Goal: Task Accomplishment & Management: Manage account settings

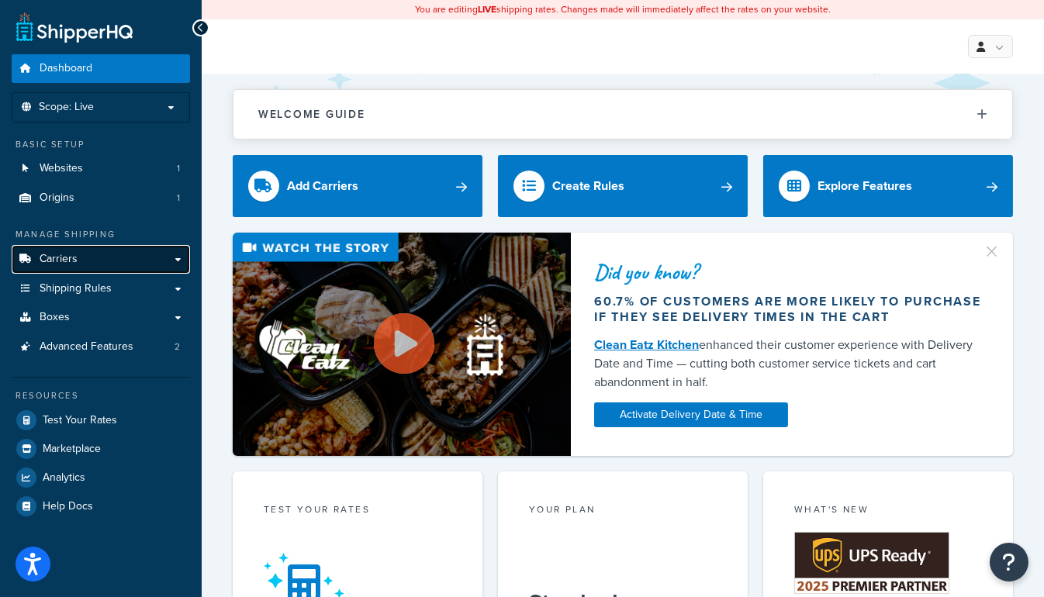
click at [181, 255] on link "Carriers" at bounding box center [101, 259] width 178 height 29
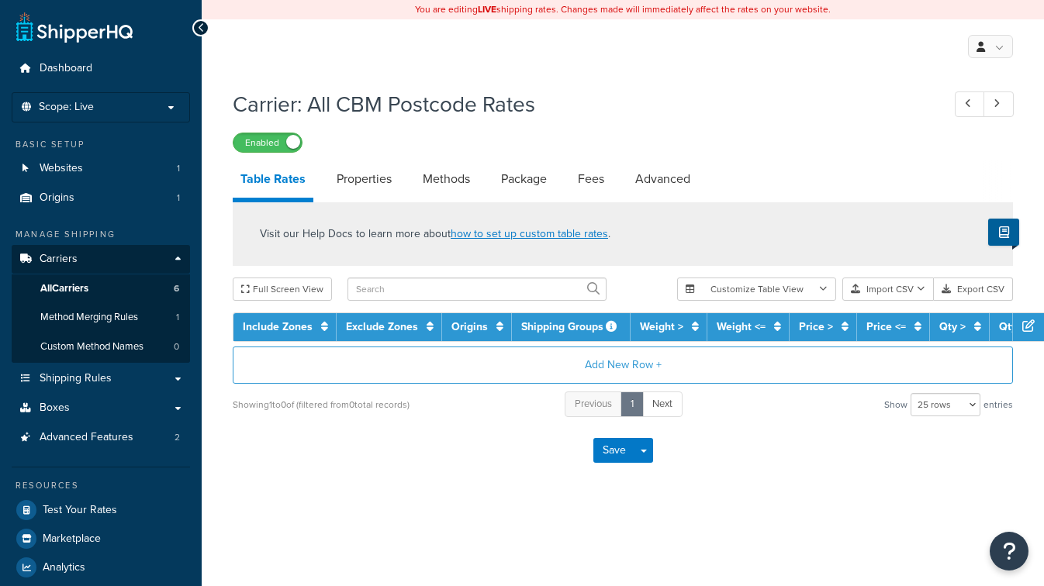
select select "25"
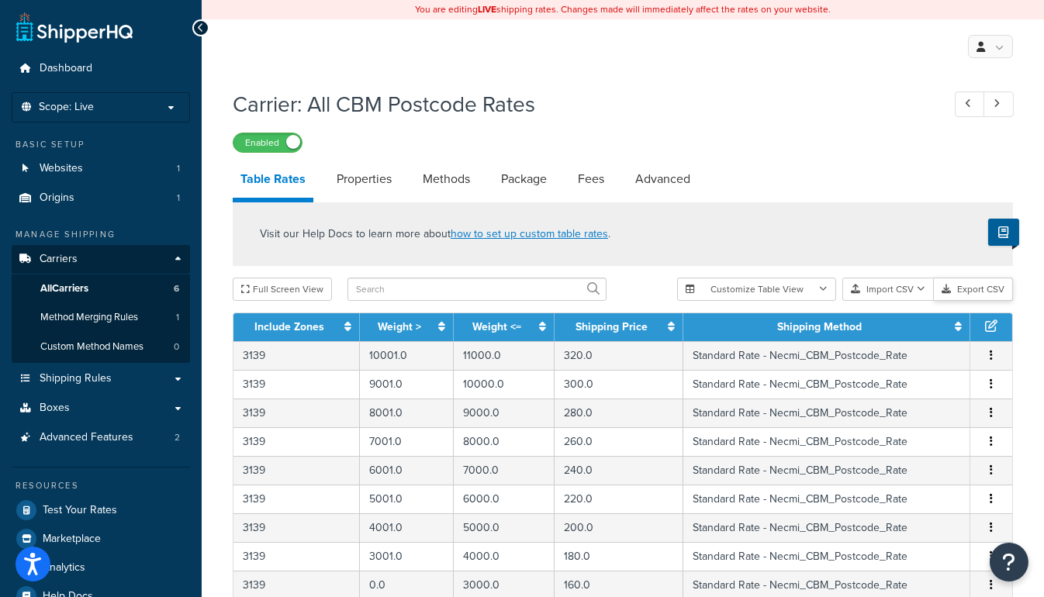
click at [980, 291] on button "Export CSV" at bounding box center [973, 289] width 79 height 23
click at [174, 379] on link "Shipping Rules" at bounding box center [101, 378] width 178 height 29
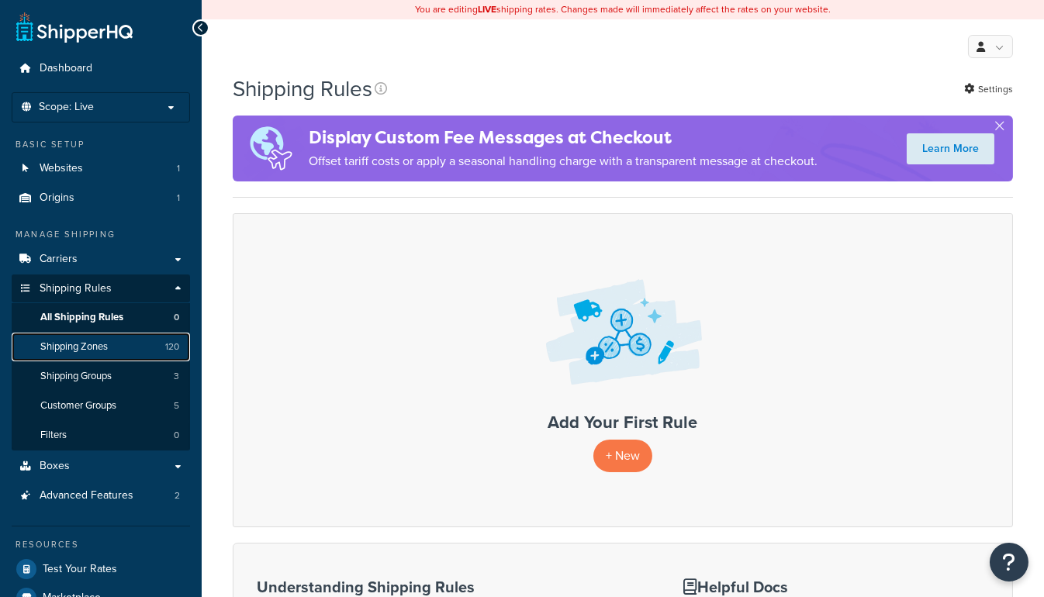
click at [78, 347] on span "Shipping Zones" at bounding box center [73, 346] width 67 height 13
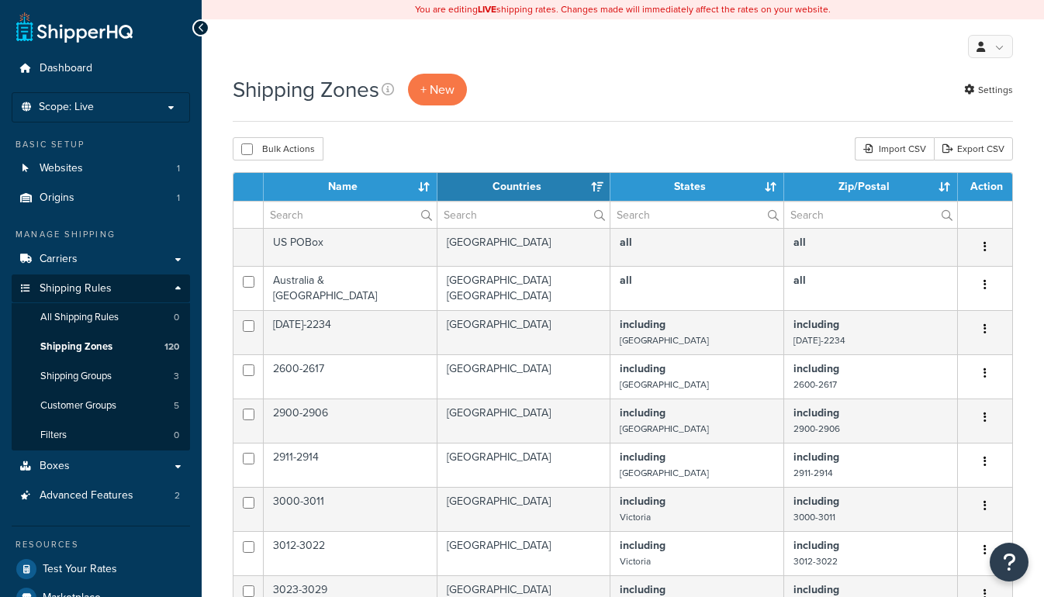
select select "15"
click at [973, 152] on link "Export CSV" at bounding box center [973, 148] width 79 height 23
click at [896, 152] on div "Import CSV" at bounding box center [894, 148] width 79 height 23
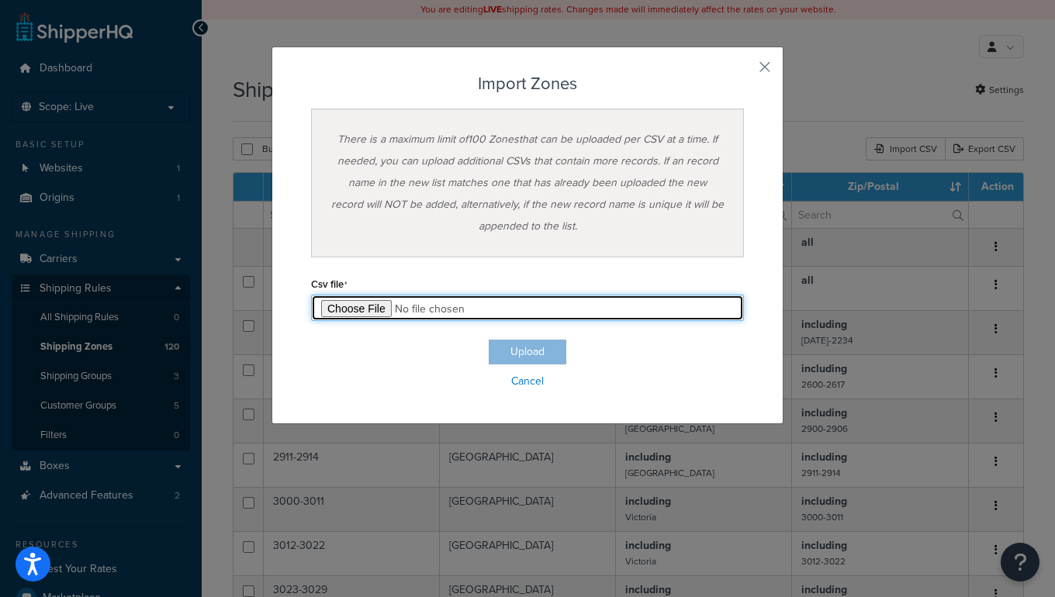
click at [331, 311] on input "file" at bounding box center [527, 308] width 433 height 26
type input "C:\fakepath\Zone Export-2025-09-05.csv"
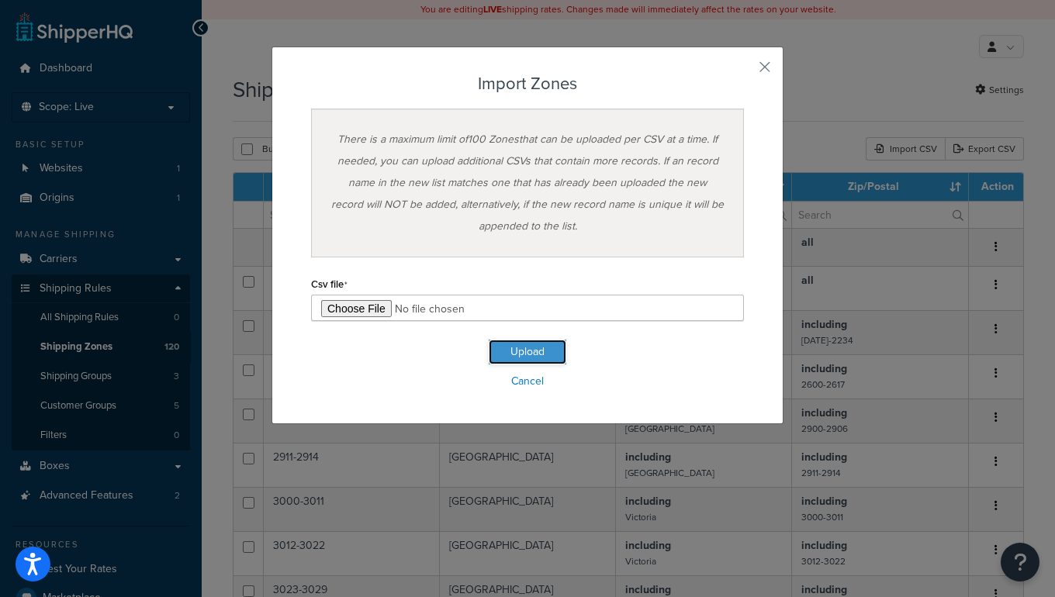
click at [513, 342] on button "Upload" at bounding box center [528, 352] width 78 height 25
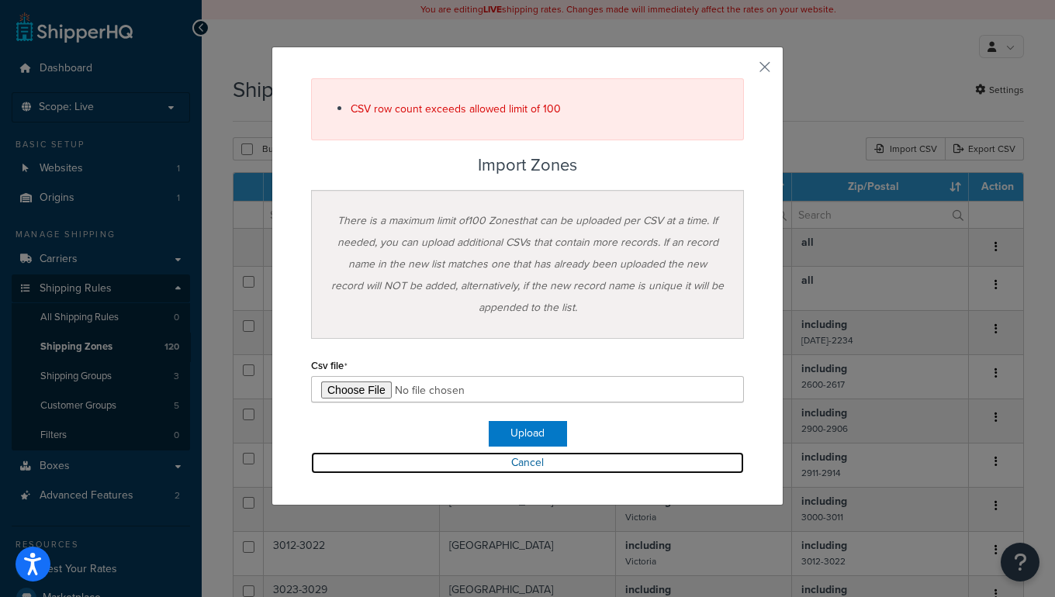
click at [539, 458] on link "Cancel" at bounding box center [527, 463] width 433 height 22
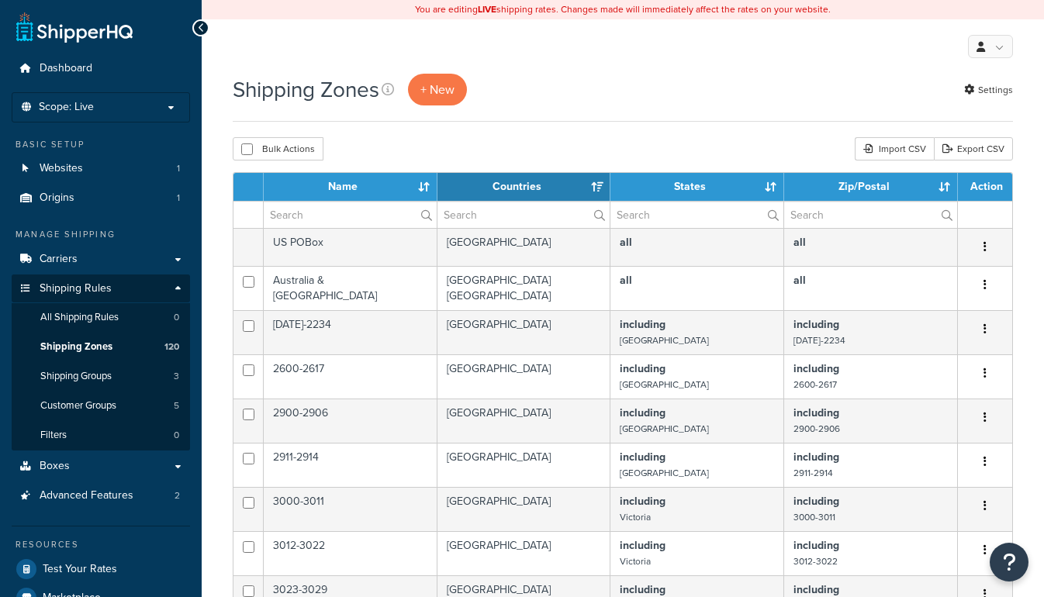
select select "15"
click at [887, 147] on div "Import CSV" at bounding box center [894, 148] width 79 height 23
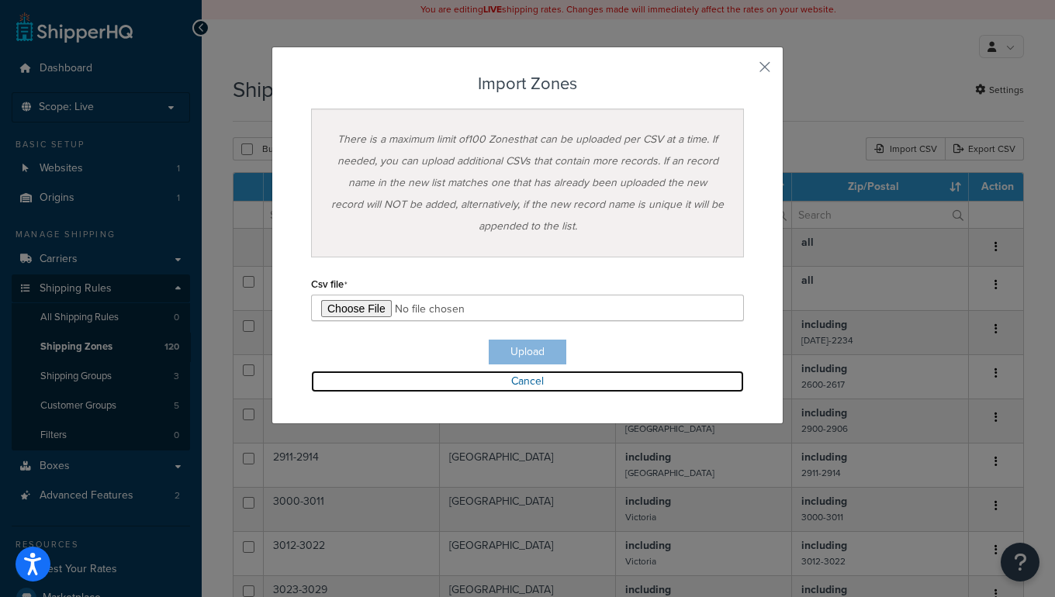
click at [526, 375] on link "Cancel" at bounding box center [527, 382] width 433 height 22
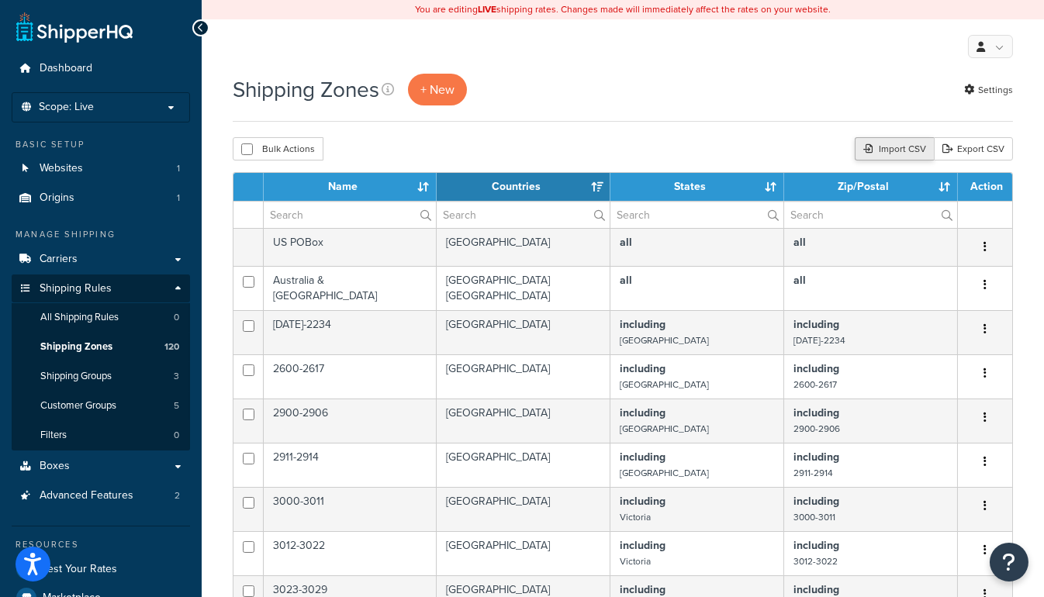
click at [900, 143] on div "Import CSV" at bounding box center [894, 148] width 79 height 23
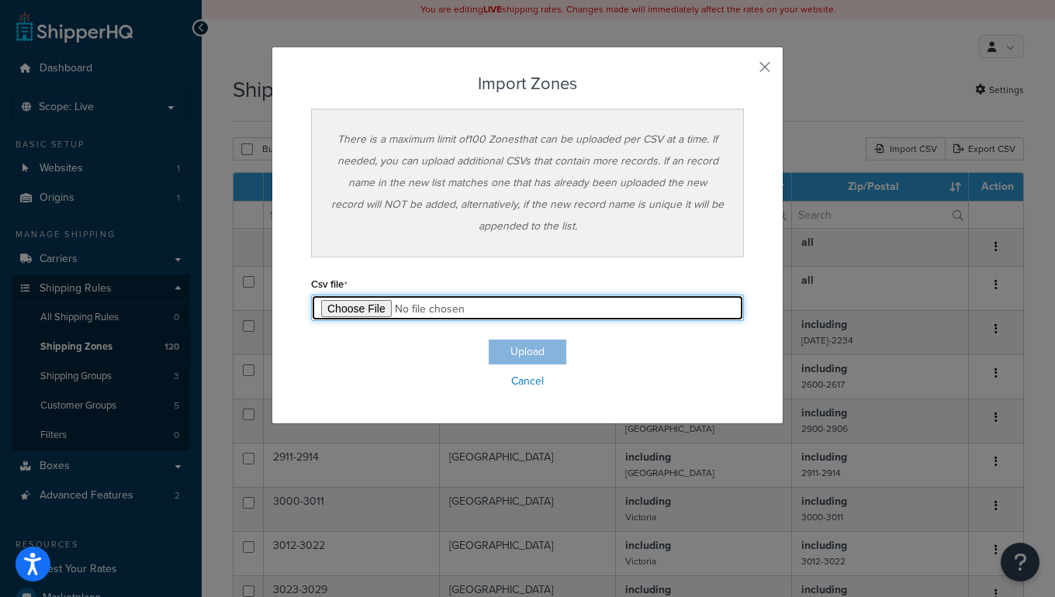
click at [342, 309] on input "file" at bounding box center [527, 308] width 433 height 26
type input "C:\fakepath\ZoneSht1.csv"
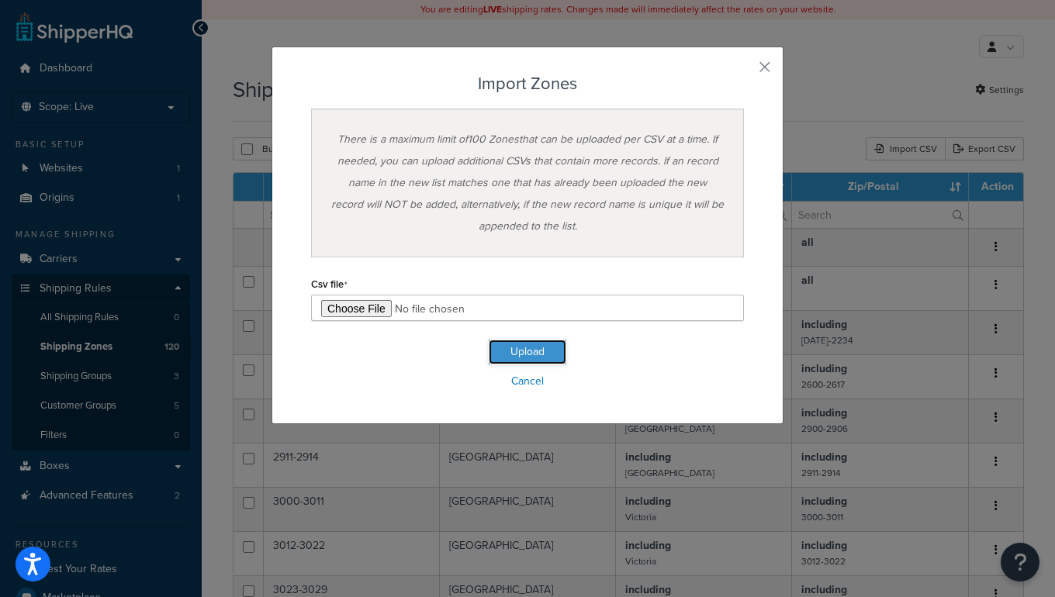
click at [535, 351] on button "Upload" at bounding box center [528, 352] width 78 height 25
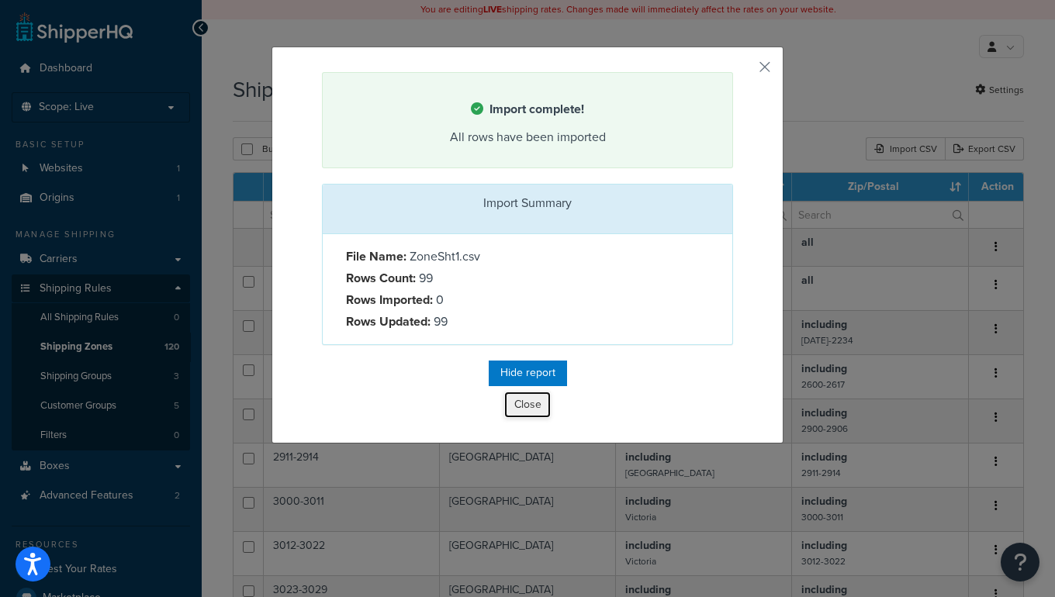
click at [518, 399] on button "Close" at bounding box center [527, 405] width 47 height 26
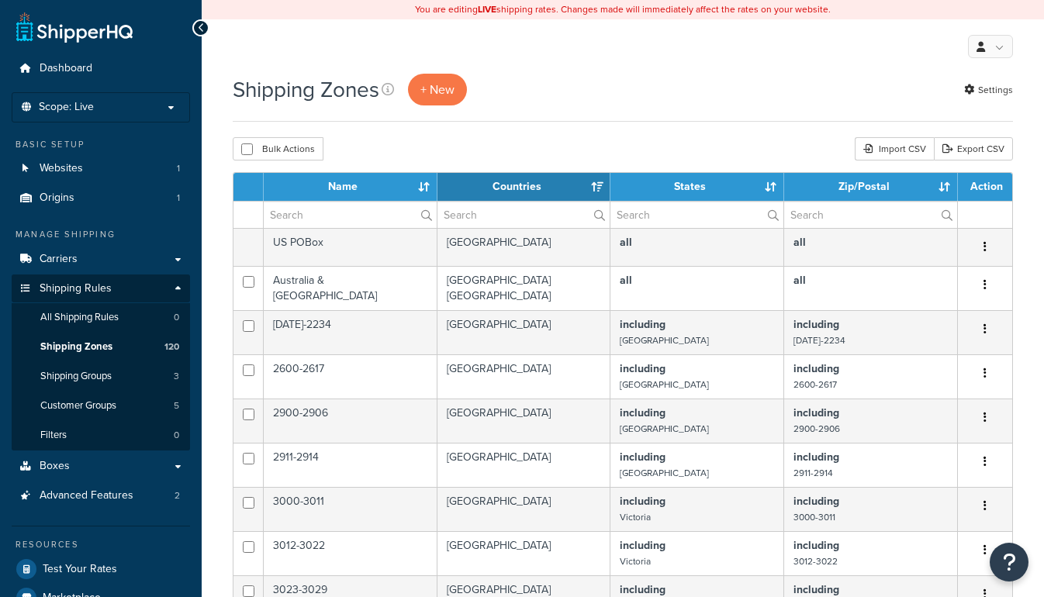
select select "15"
click at [895, 150] on div "Import CSV" at bounding box center [894, 148] width 79 height 23
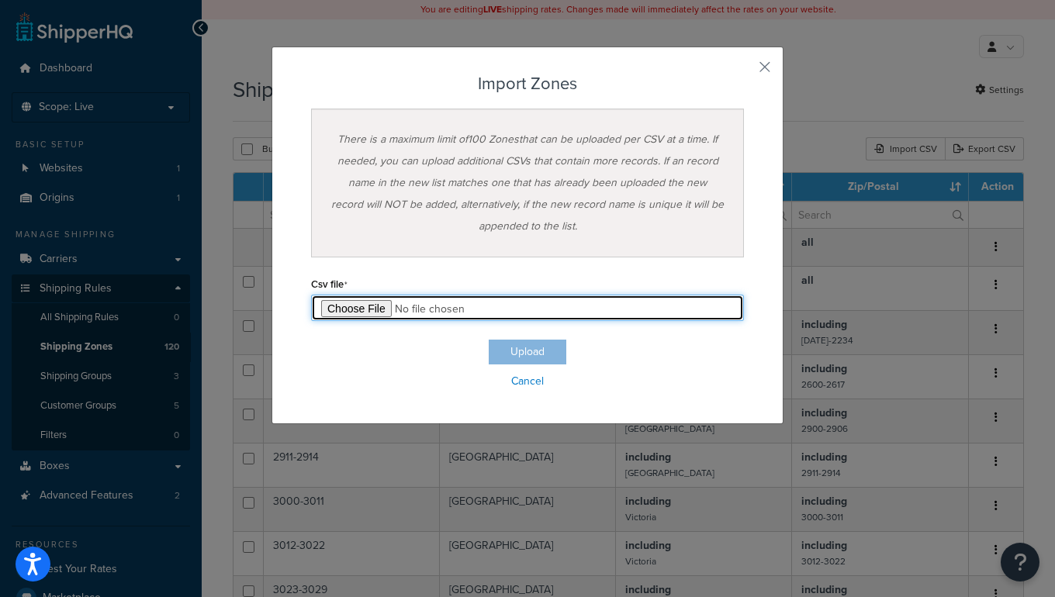
click at [370, 317] on input "file" at bounding box center [527, 308] width 433 height 26
type input "C:\fakepath\ZoneSht2.csv"
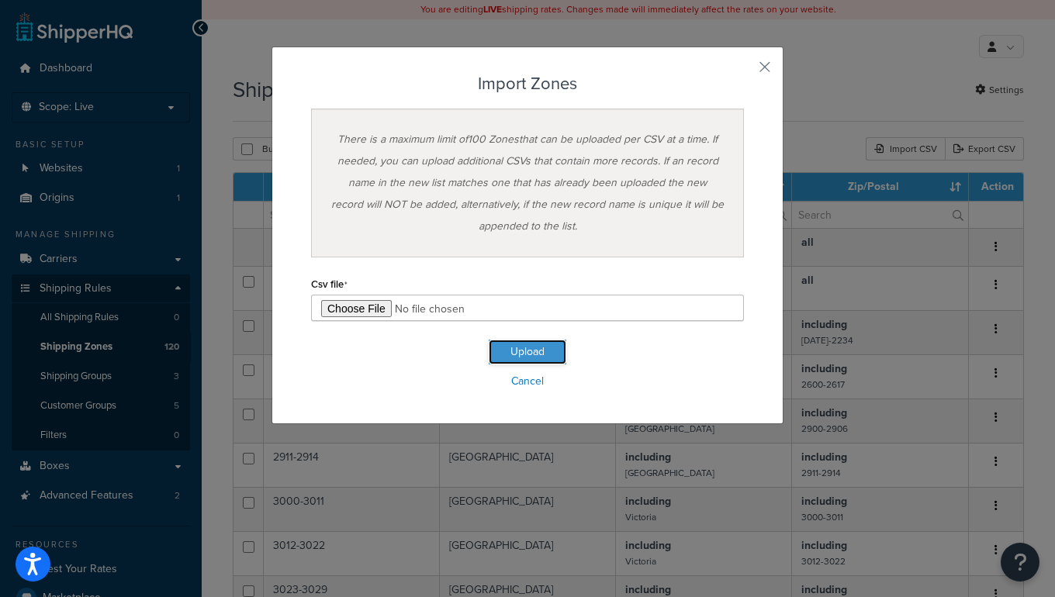
click at [523, 349] on button "Upload" at bounding box center [528, 352] width 78 height 25
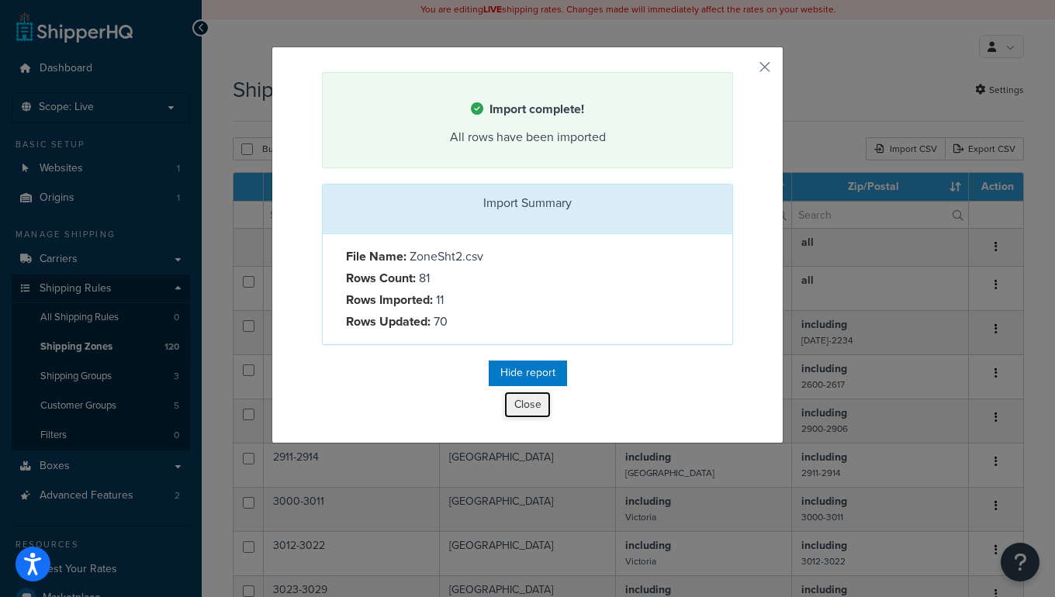
click at [533, 404] on button "Close" at bounding box center [527, 405] width 47 height 26
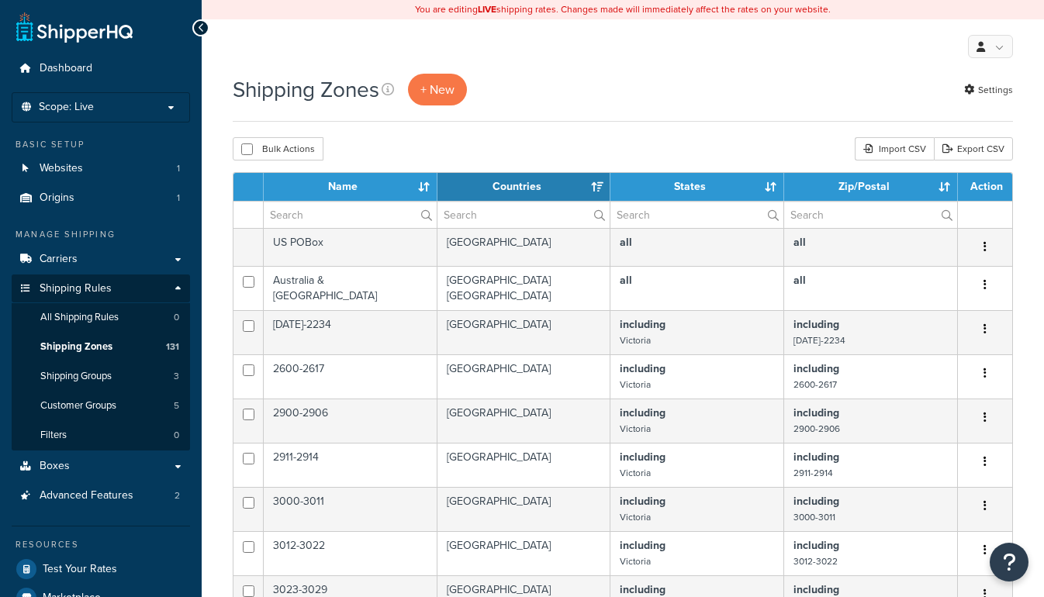
select select "15"
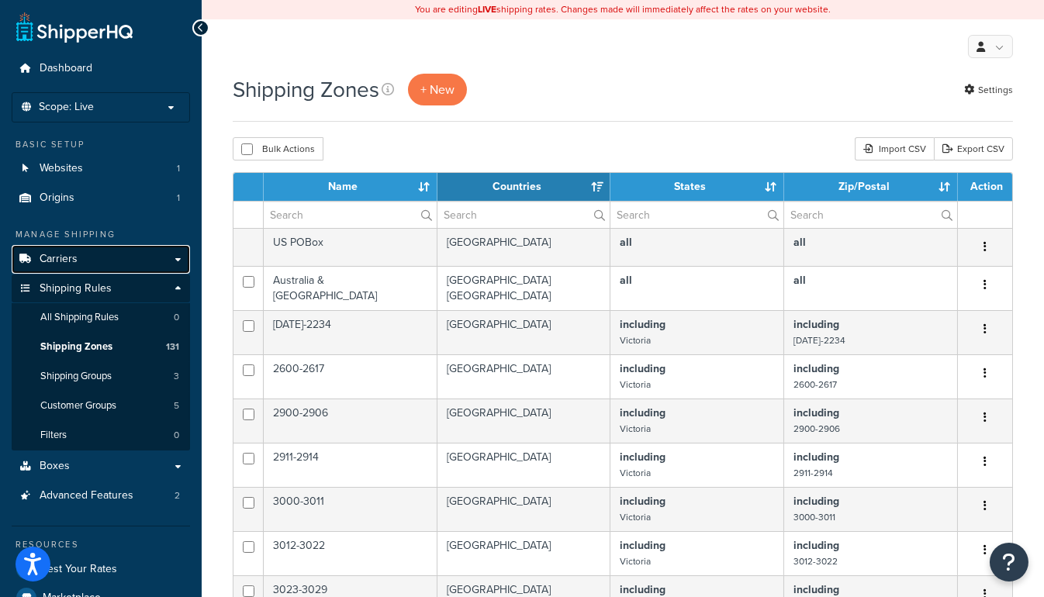
click at [85, 261] on link "Carriers" at bounding box center [101, 259] width 178 height 29
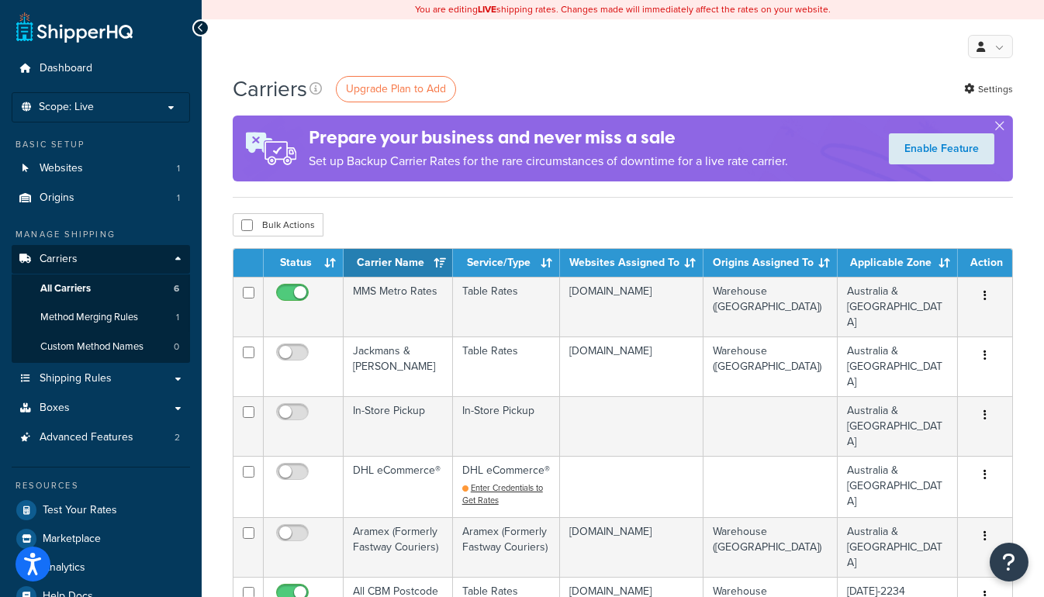
scroll to position [70, 0]
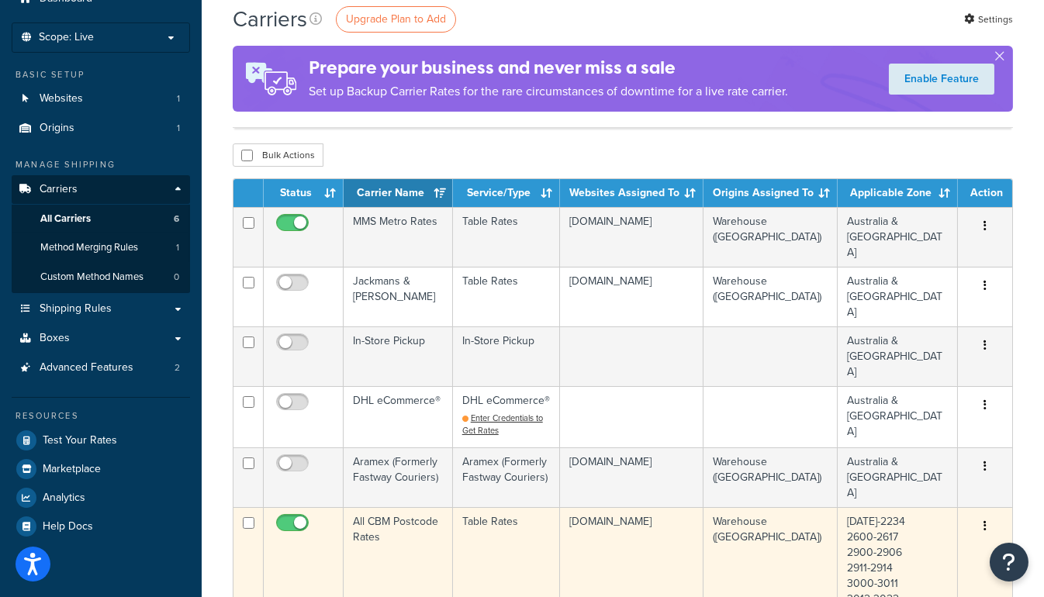
click at [416, 507] on td "All CBM Postcode Rates" at bounding box center [398, 599] width 109 height 184
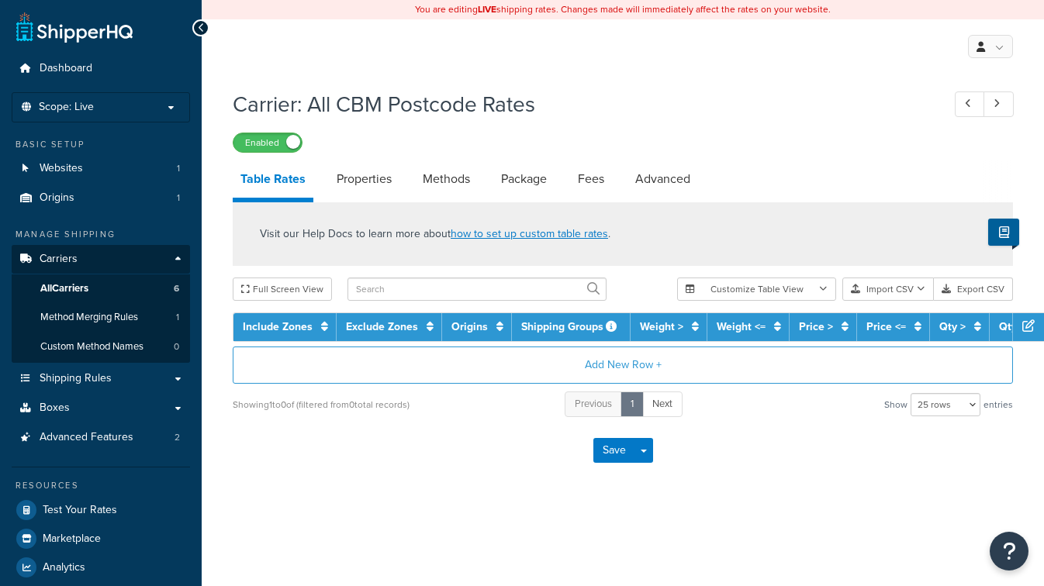
select select "25"
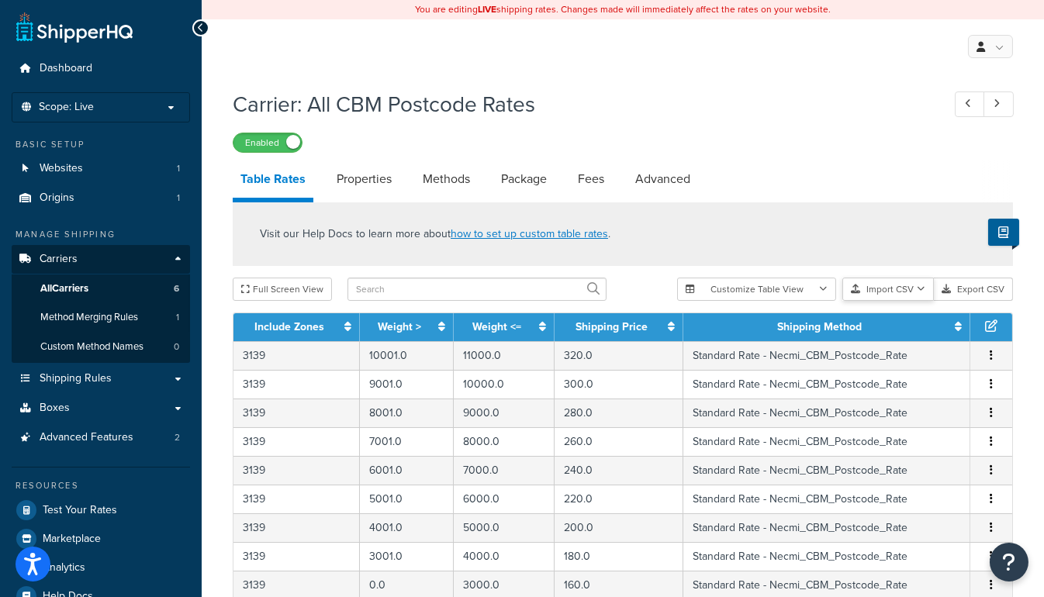
click at [883, 291] on button "Import CSV" at bounding box center [888, 289] width 92 height 23
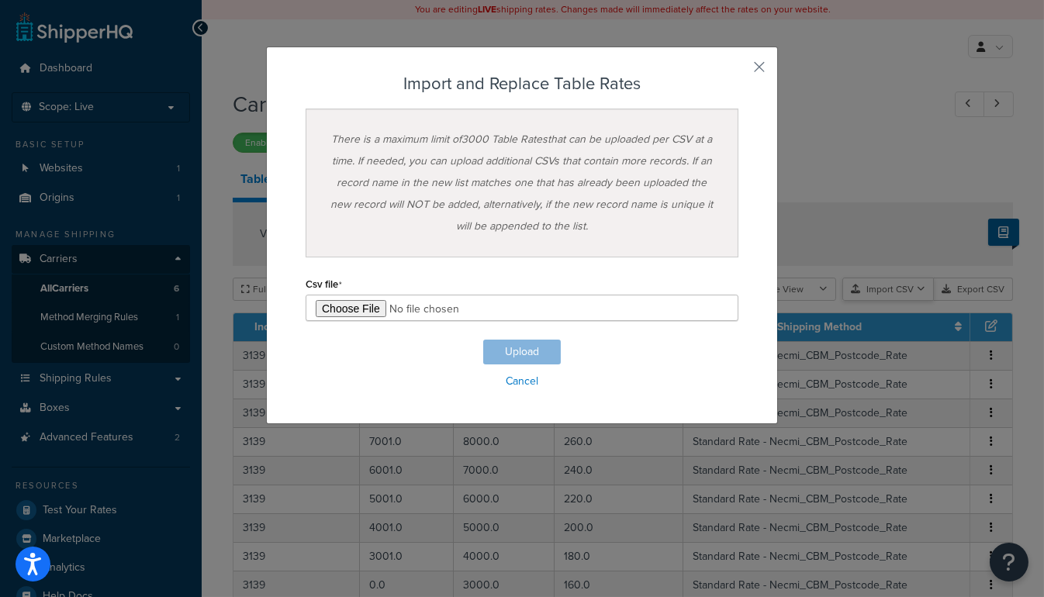
click at [891, 301] on div "Customize Table View Show all columns Show selected columns Import CSV Import a…" at bounding box center [845, 289] width 336 height 23
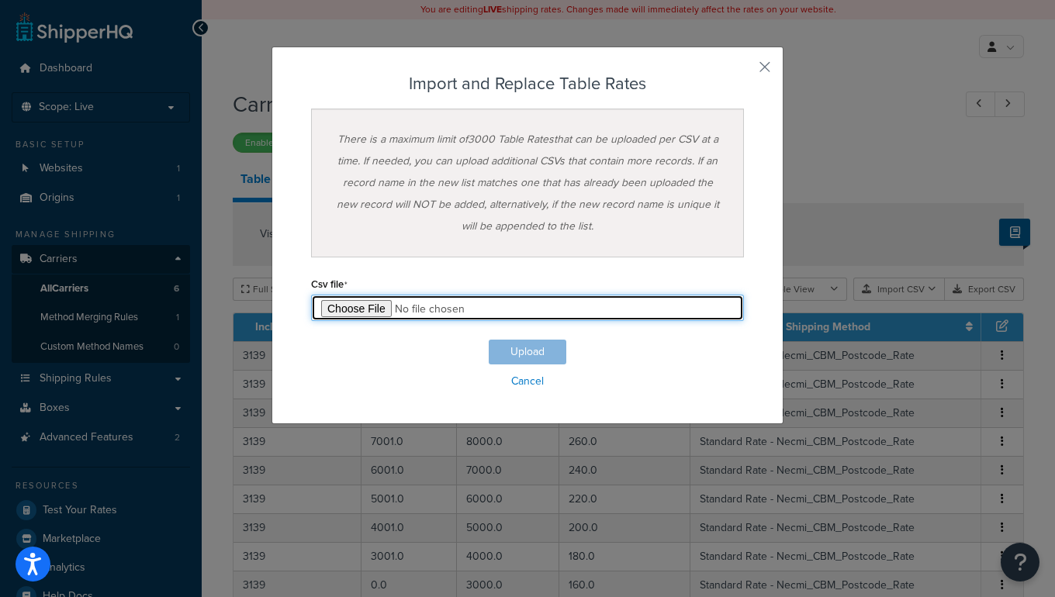
click at [379, 312] on input "file" at bounding box center [527, 308] width 433 height 26
type input "C:\fakepath\AllInclBendigoUp.csv"
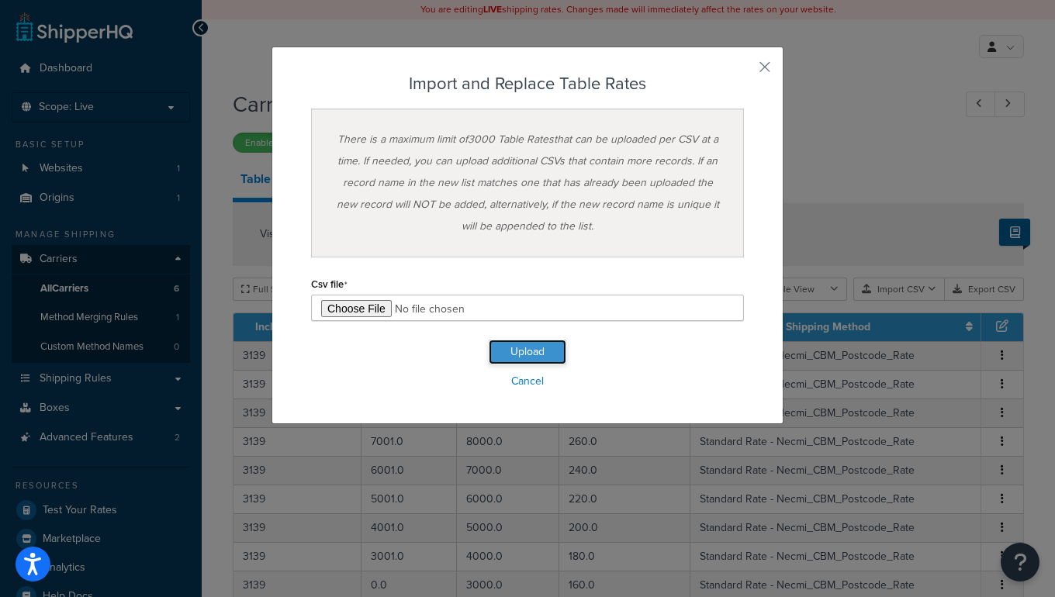
click at [512, 344] on button "Upload" at bounding box center [528, 352] width 78 height 25
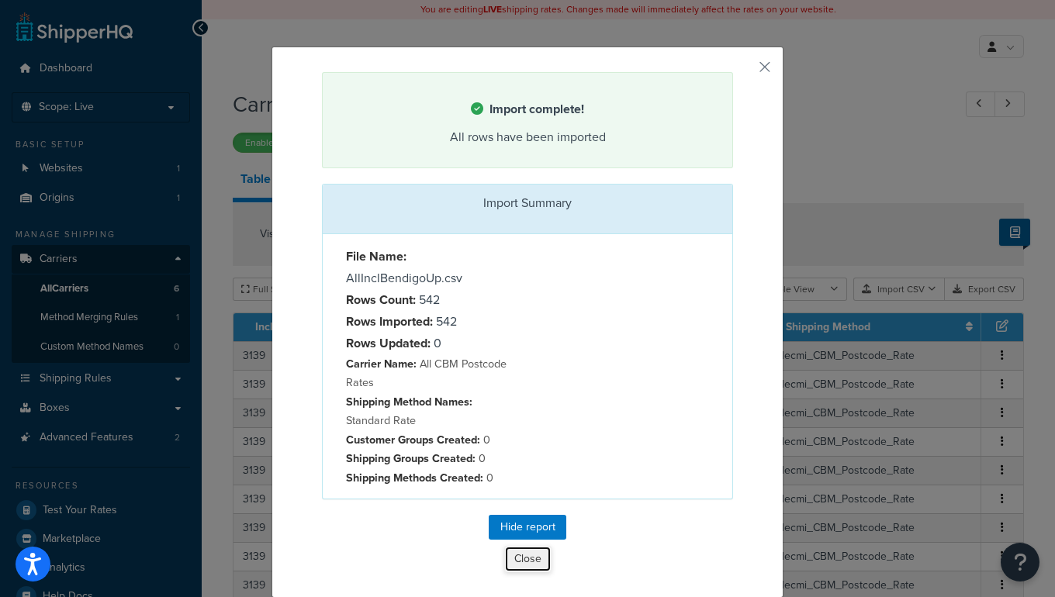
click at [520, 563] on button "Close" at bounding box center [527, 559] width 47 height 26
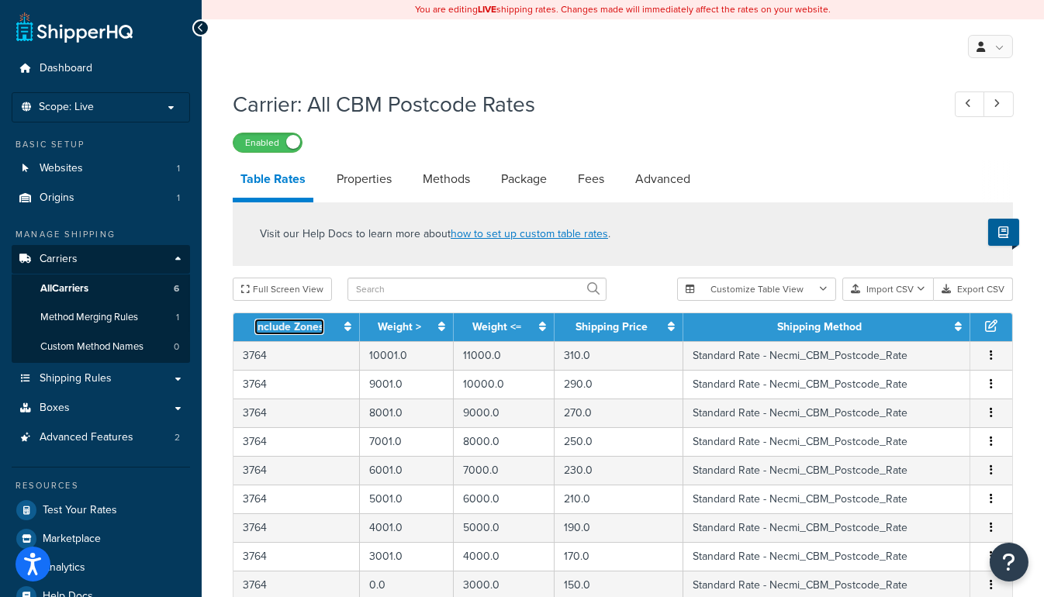
click at [264, 328] on link "Include Zones" at bounding box center [289, 327] width 70 height 16
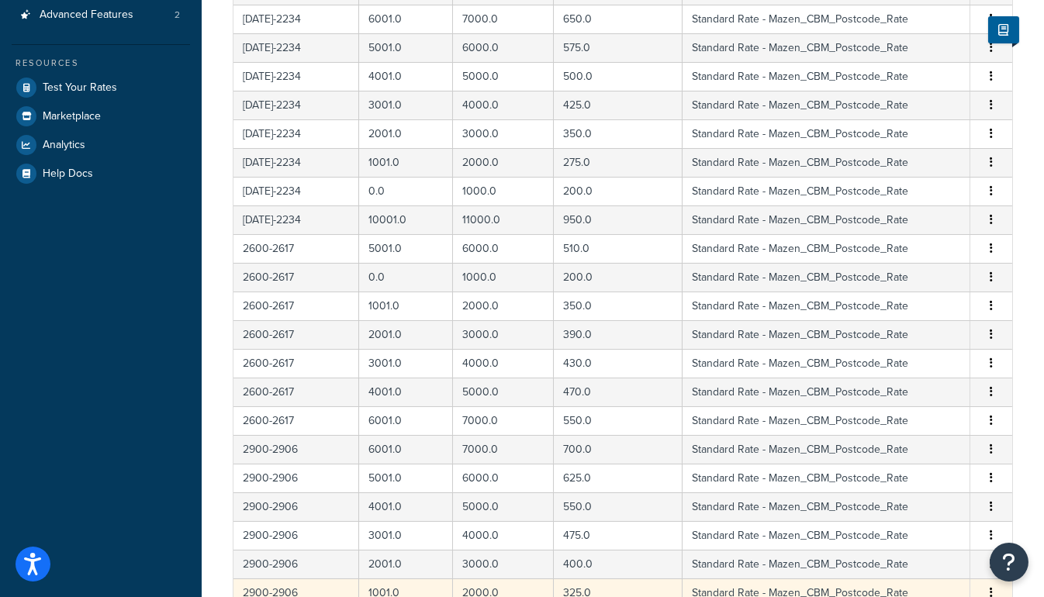
scroll to position [670, 0]
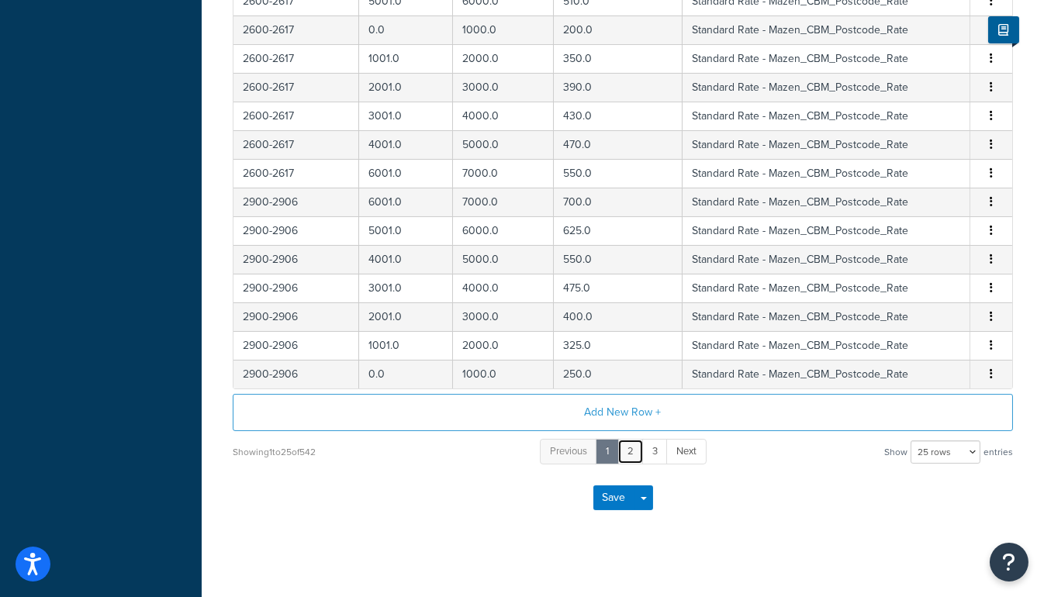
click at [626, 443] on link "2" at bounding box center [630, 452] width 26 height 26
click at [641, 443] on link "3" at bounding box center [643, 452] width 26 height 26
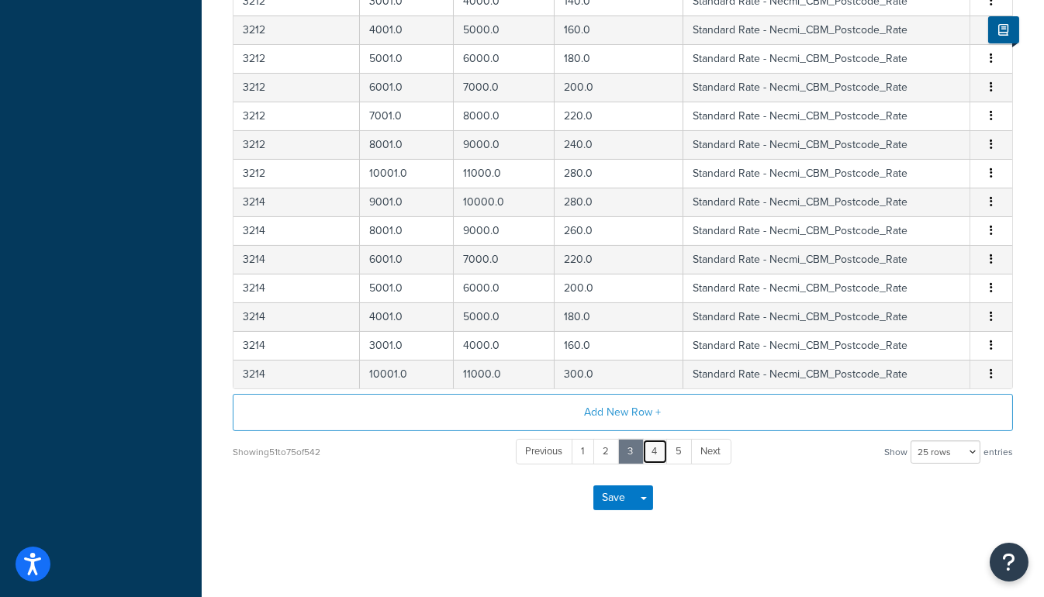
click at [654, 444] on link "4" at bounding box center [655, 452] width 26 height 26
click at [924, 440] on select "10 rows 15 rows 25 rows 50 rows 100 rows 1000 rows" at bounding box center [945, 451] width 70 height 23
select select "1000"
click at [912, 440] on select "10 rows 15 rows 25 rows 50 rows 100 rows 1000 rows" at bounding box center [945, 451] width 70 height 23
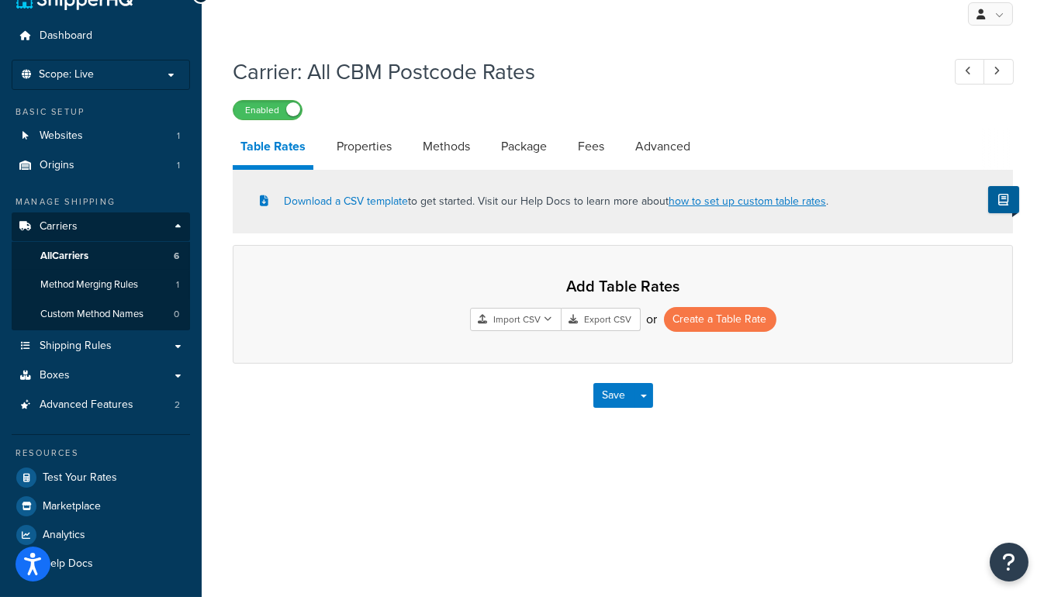
scroll to position [30, 0]
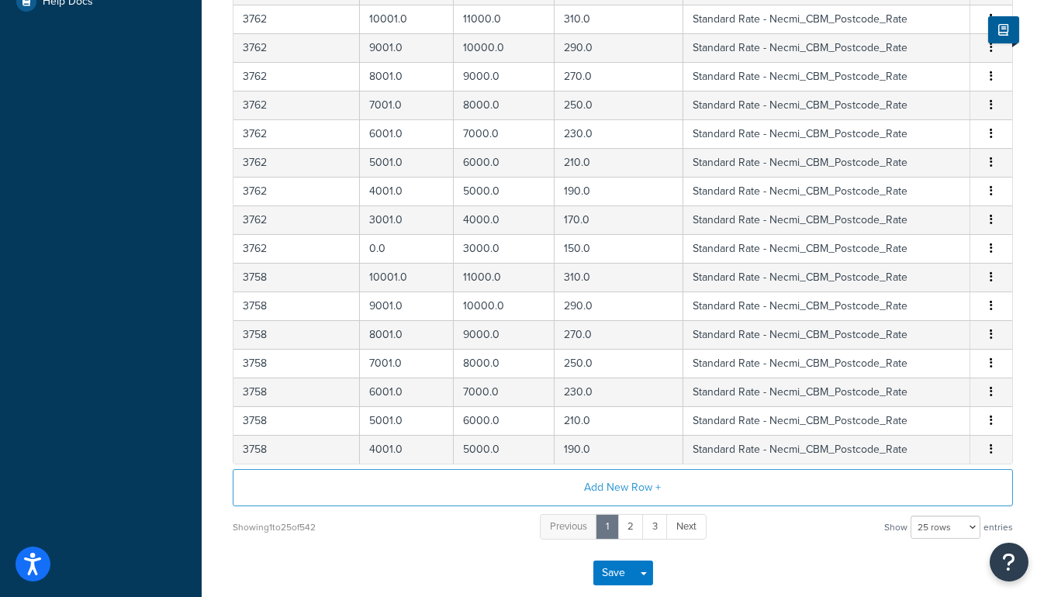
scroll to position [646, 0]
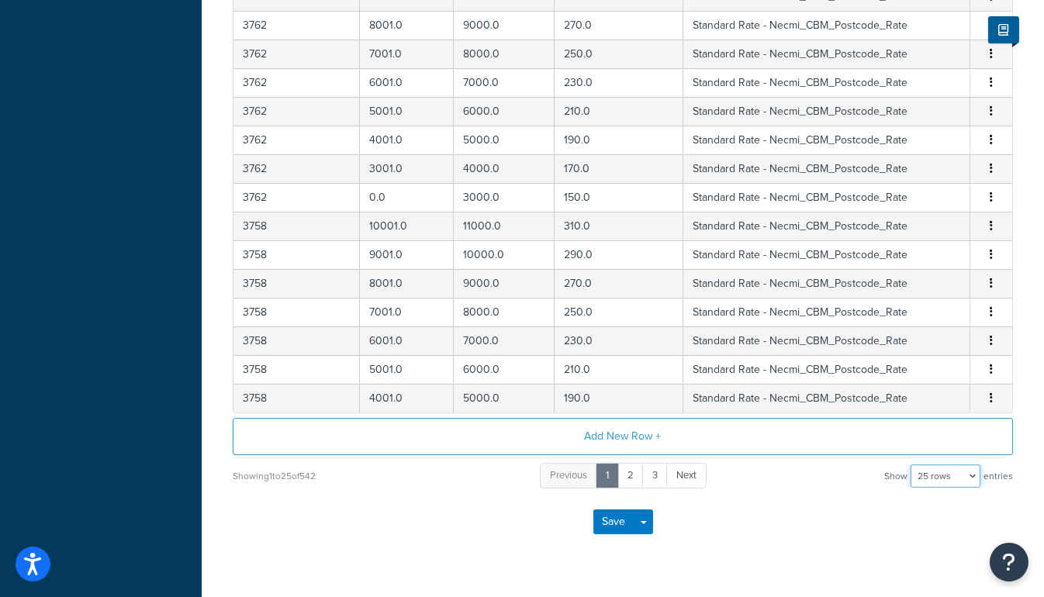
click at [972, 473] on select "10 rows 15 rows 25 rows 50 rows 100 rows 1000 rows" at bounding box center [945, 476] width 70 height 23
select select "1000"
click at [912, 465] on select "10 rows 15 rows 25 rows 50 rows 100 rows 1000 rows" at bounding box center [945, 476] width 70 height 23
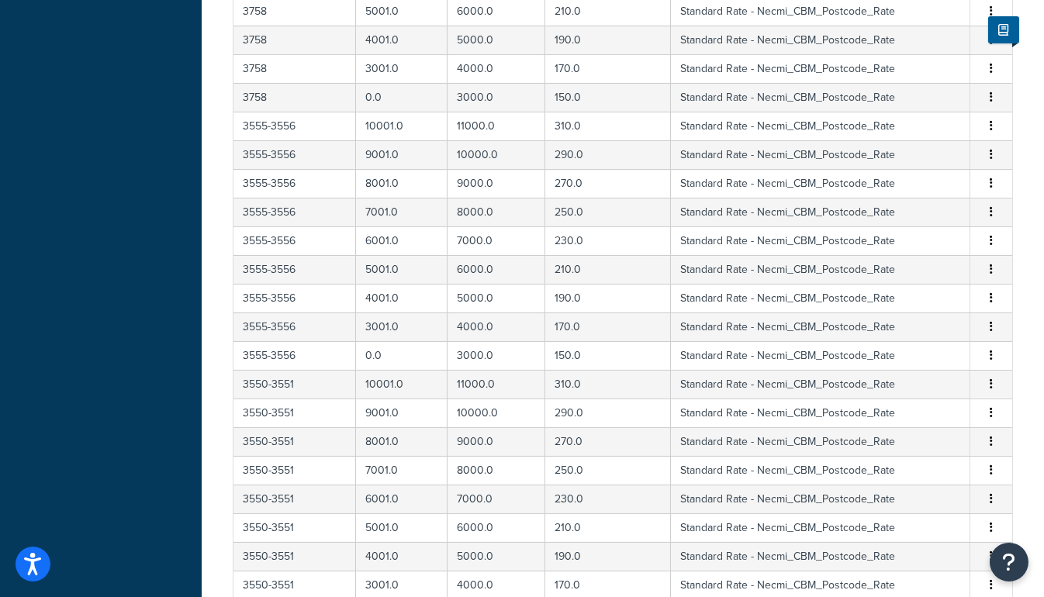
scroll to position [195, 0]
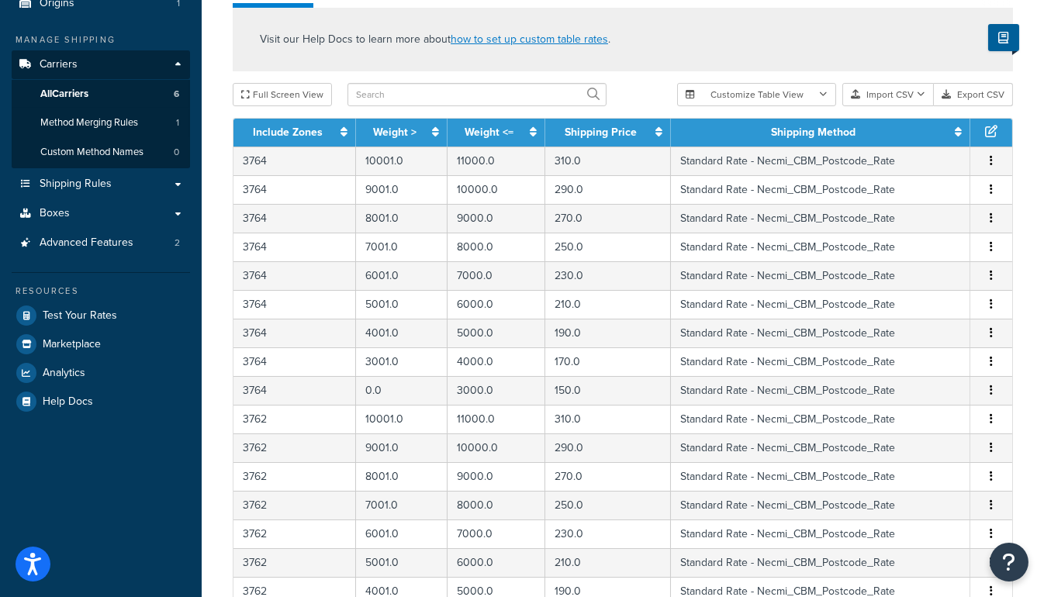
click at [324, 126] on th "Include Zones" at bounding box center [294, 133] width 123 height 28
click at [344, 130] on icon at bounding box center [343, 131] width 7 height 11
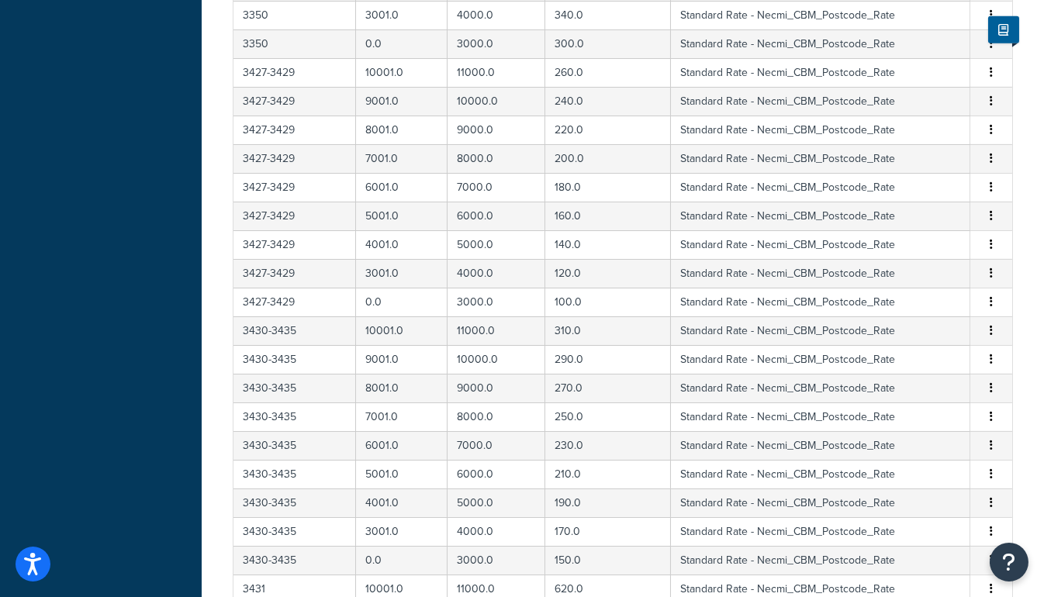
scroll to position [0, 0]
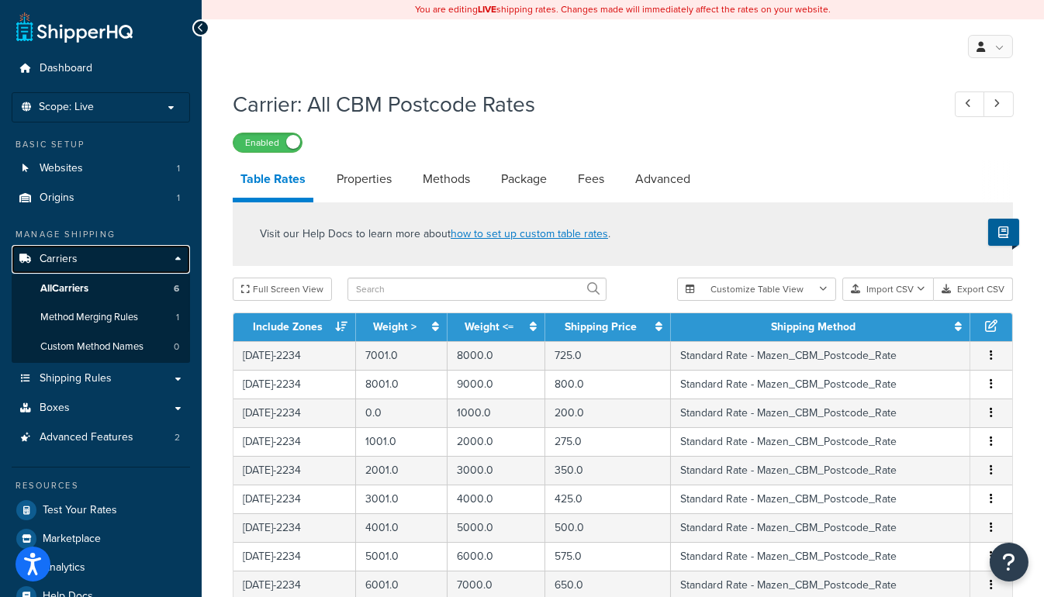
click at [182, 254] on link "Carriers" at bounding box center [101, 259] width 178 height 29
click at [176, 261] on link "Carriers" at bounding box center [101, 259] width 178 height 29
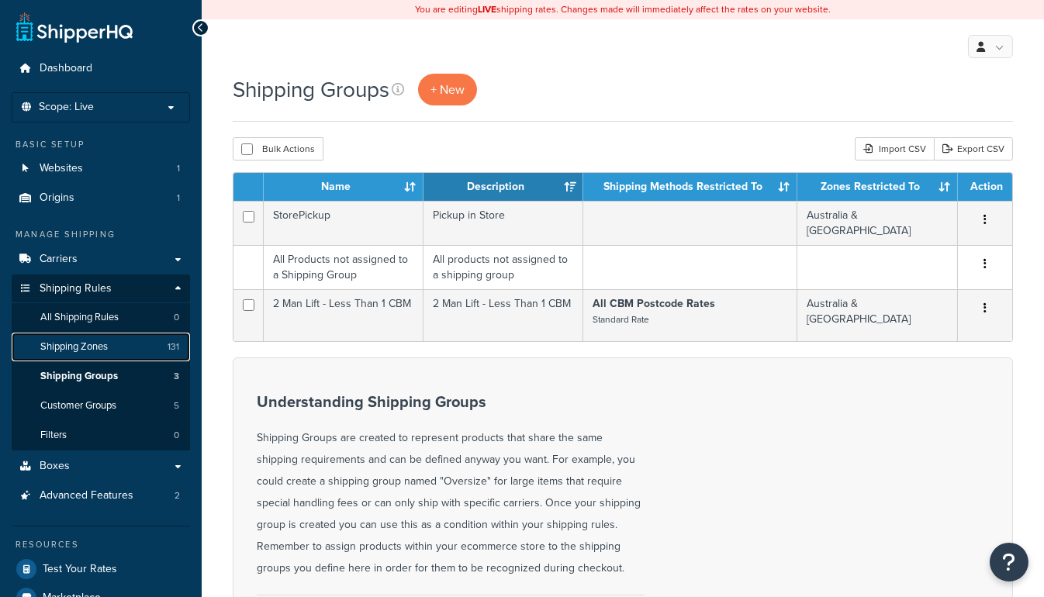
click at [100, 340] on span "Shipping Zones" at bounding box center [73, 346] width 67 height 13
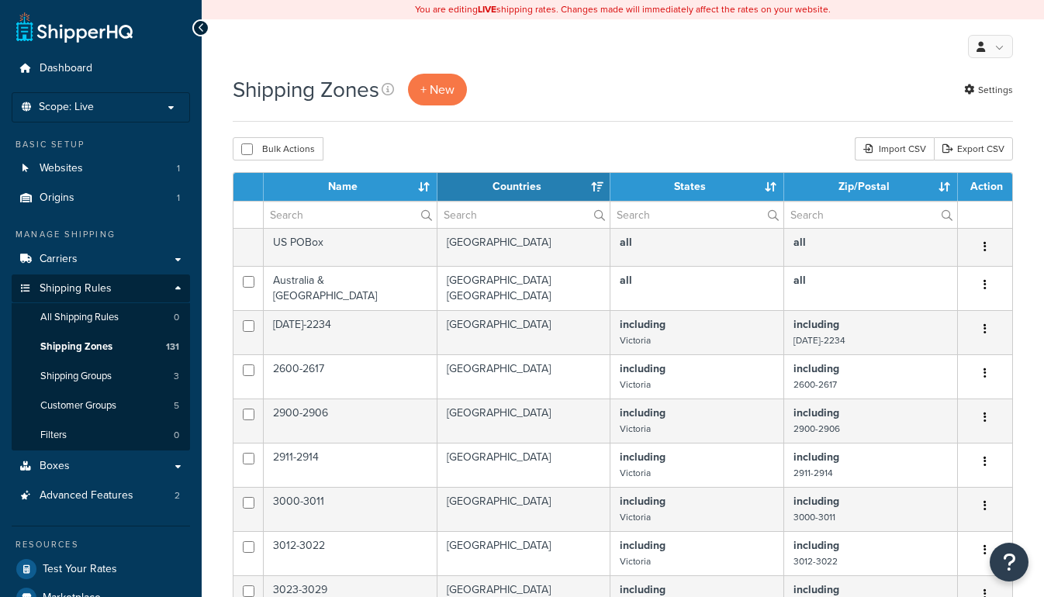
select select "15"
click at [981, 152] on link "Export CSV" at bounding box center [973, 148] width 79 height 23
click at [560, 88] on div "Shipping Zones + New Settings" at bounding box center [623, 90] width 780 height 32
click at [344, 191] on th "Name" at bounding box center [351, 187] width 174 height 28
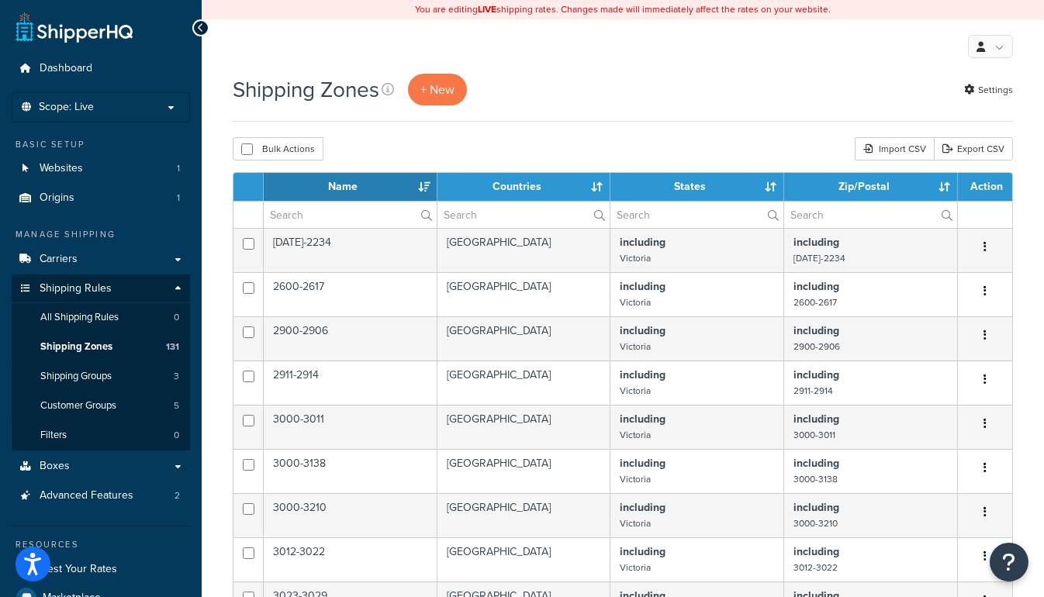
click at [344, 187] on th "Name" at bounding box center [351, 187] width 174 height 28
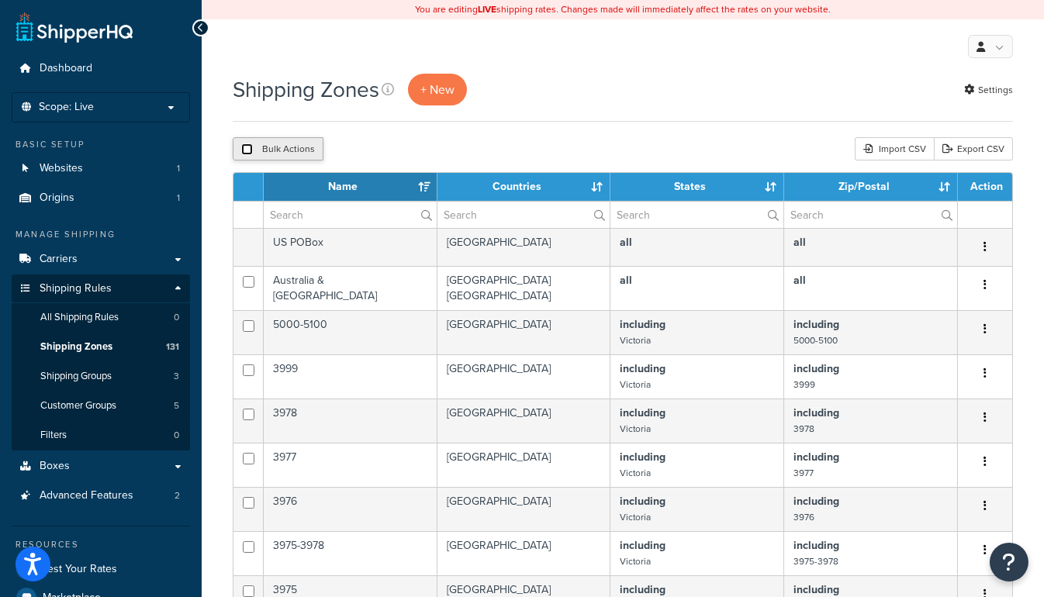
click at [247, 150] on input "checkbox" at bounding box center [247, 149] width 12 height 12
checkbox input "true"
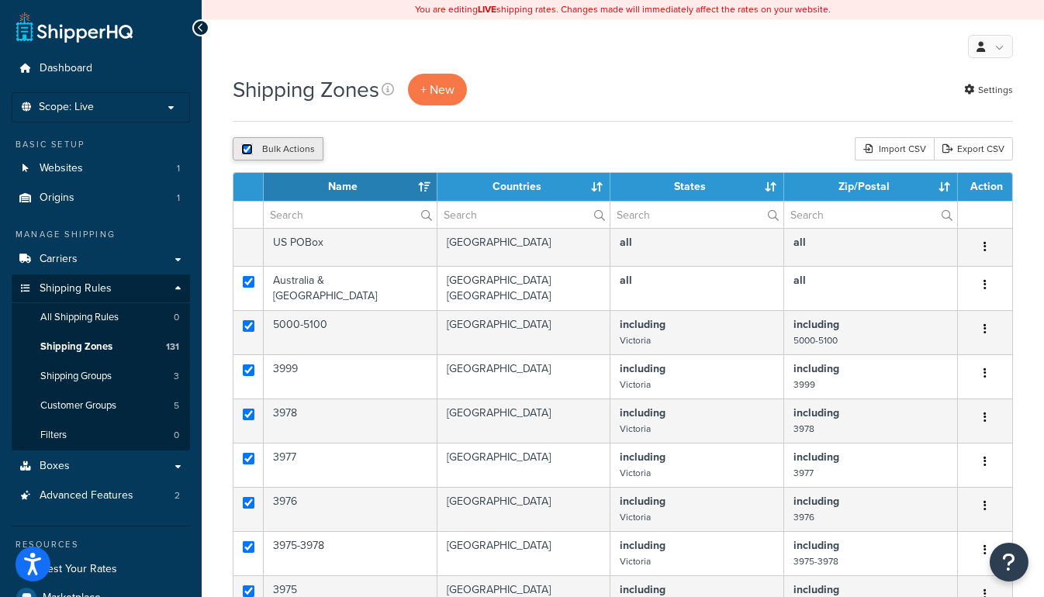
checkbox input "true"
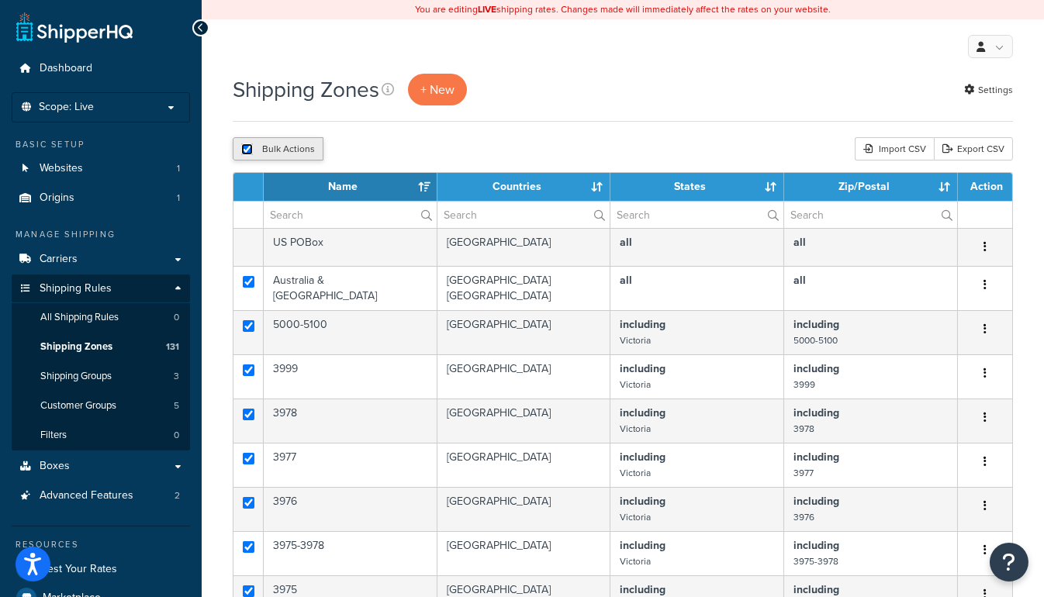
checkbox input "true"
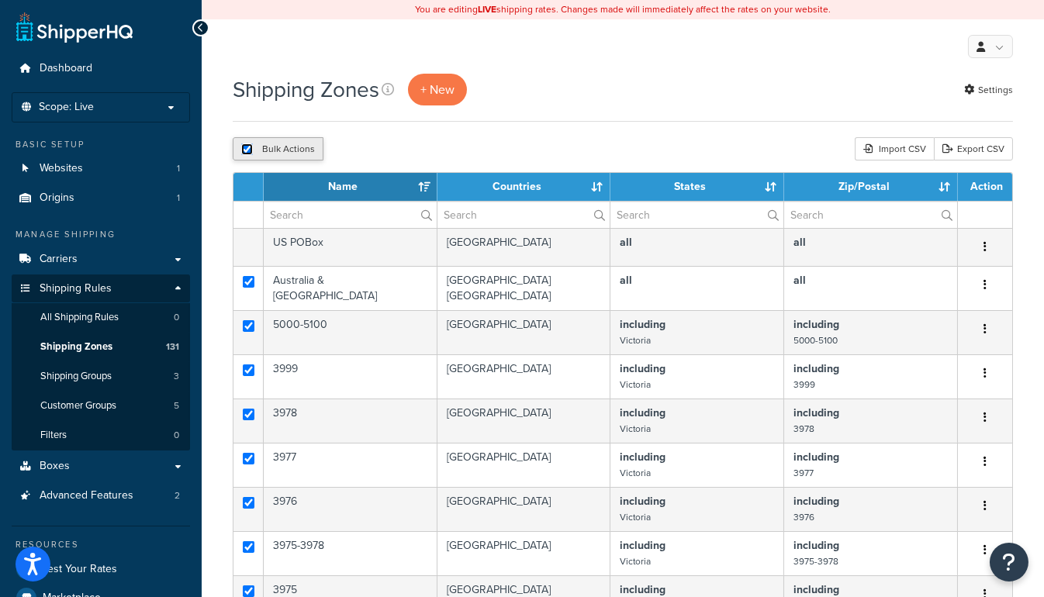
checkbox input "true"
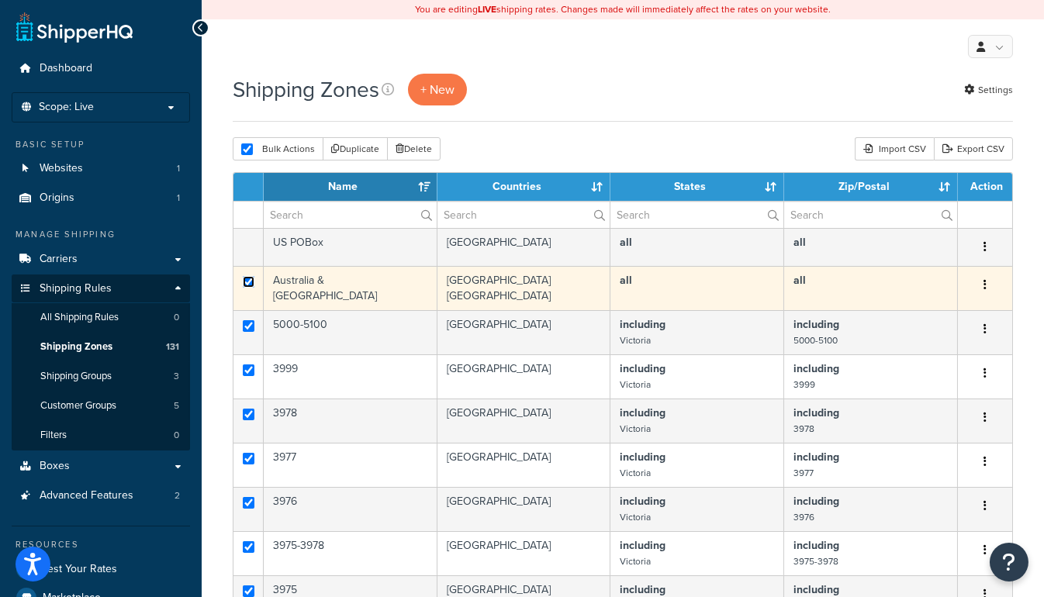
click at [250, 281] on input "checkbox" at bounding box center [249, 282] width 12 height 12
checkbox input "false"
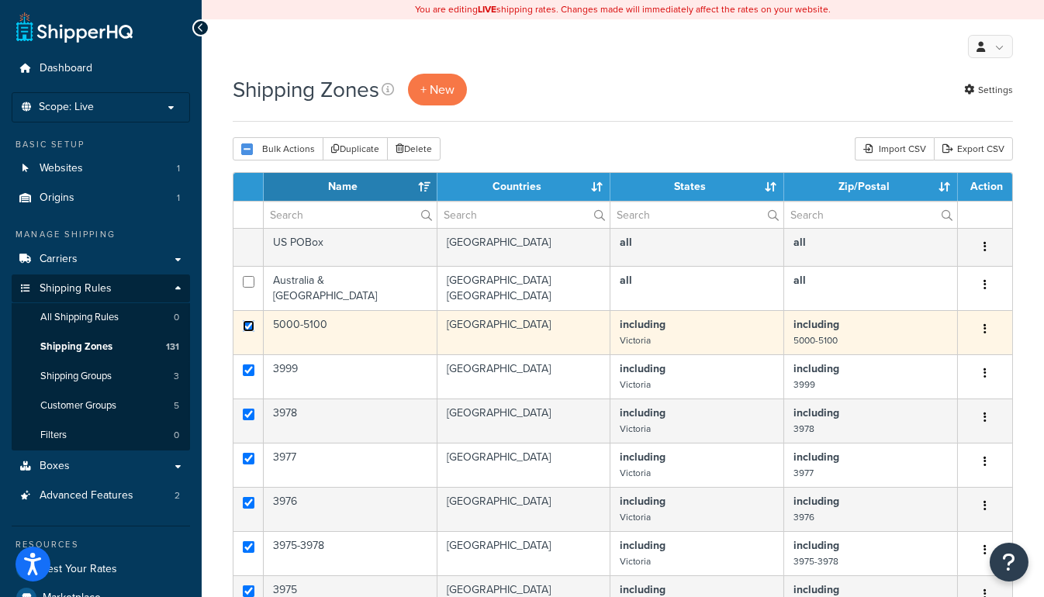
click at [250, 326] on input "checkbox" at bounding box center [249, 326] width 12 height 12
click at [245, 322] on input "checkbox" at bounding box center [249, 326] width 12 height 12
checkbox input "true"
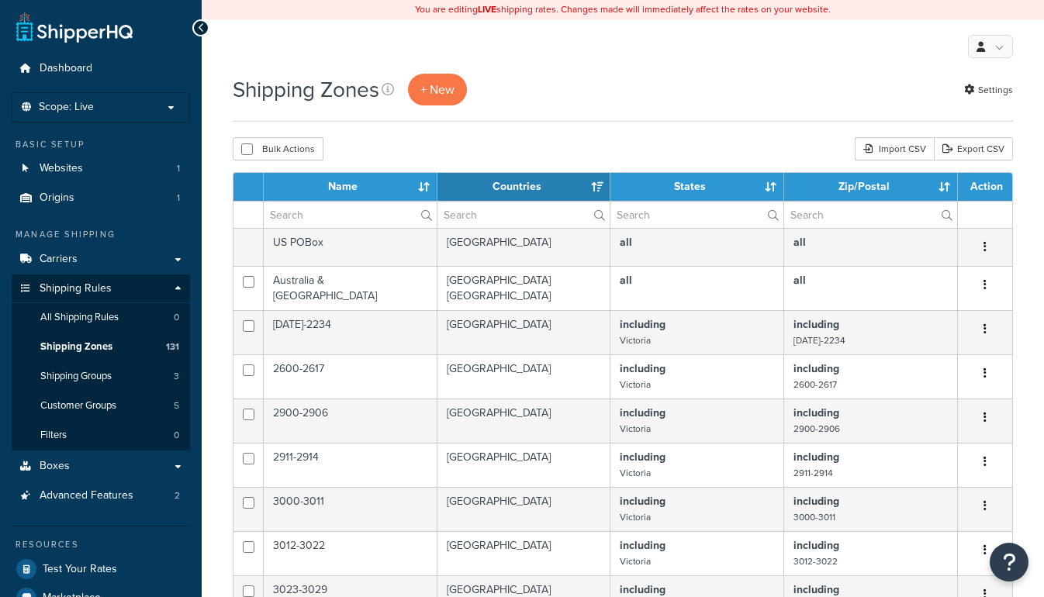
select select "15"
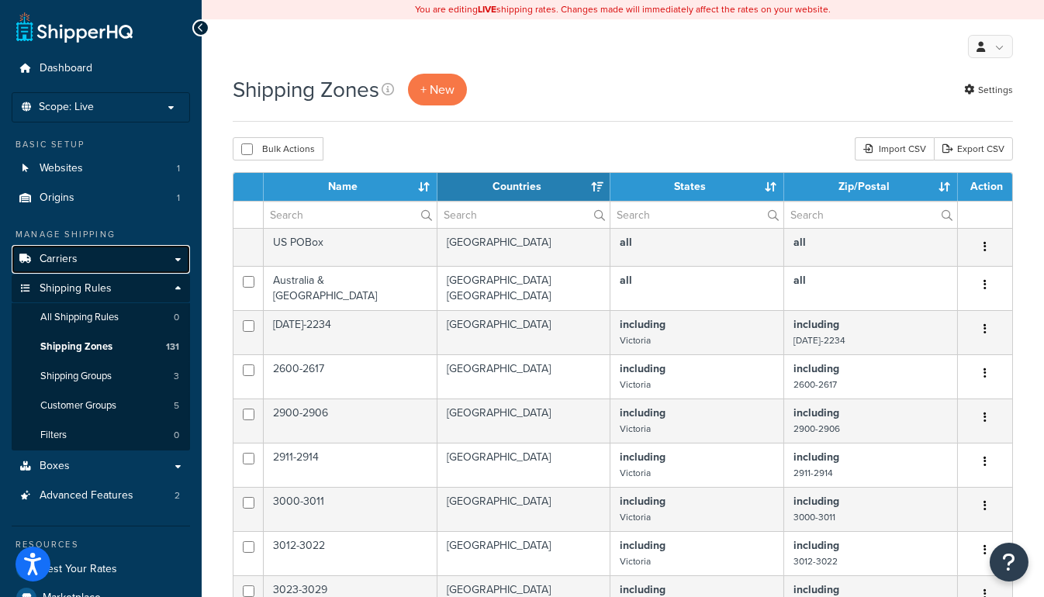
click at [60, 253] on span "Carriers" at bounding box center [59, 259] width 38 height 13
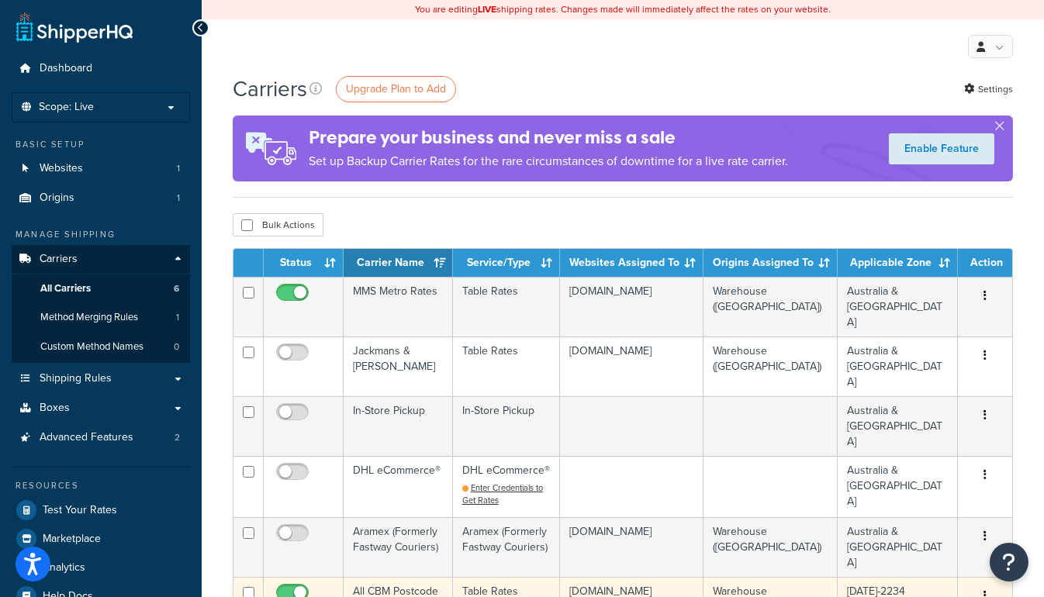
click at [983, 584] on button "button" at bounding box center [985, 596] width 22 height 25
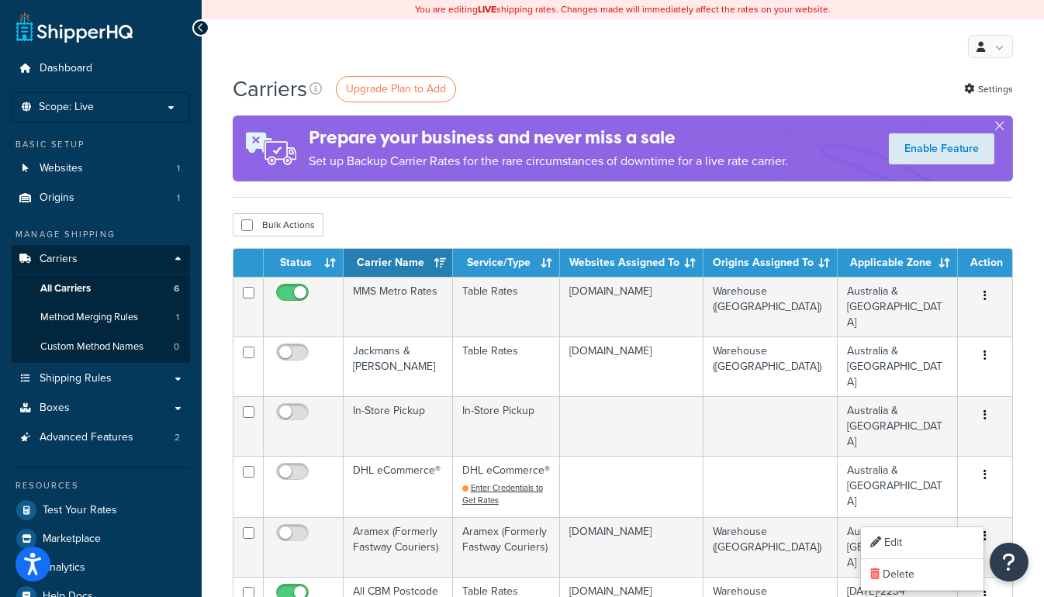
click at [1043, 475] on div "Carriers Upgrade Plan to Add Settings Prepare your business and never miss a sa…" at bounding box center [623, 601] width 842 height 1055
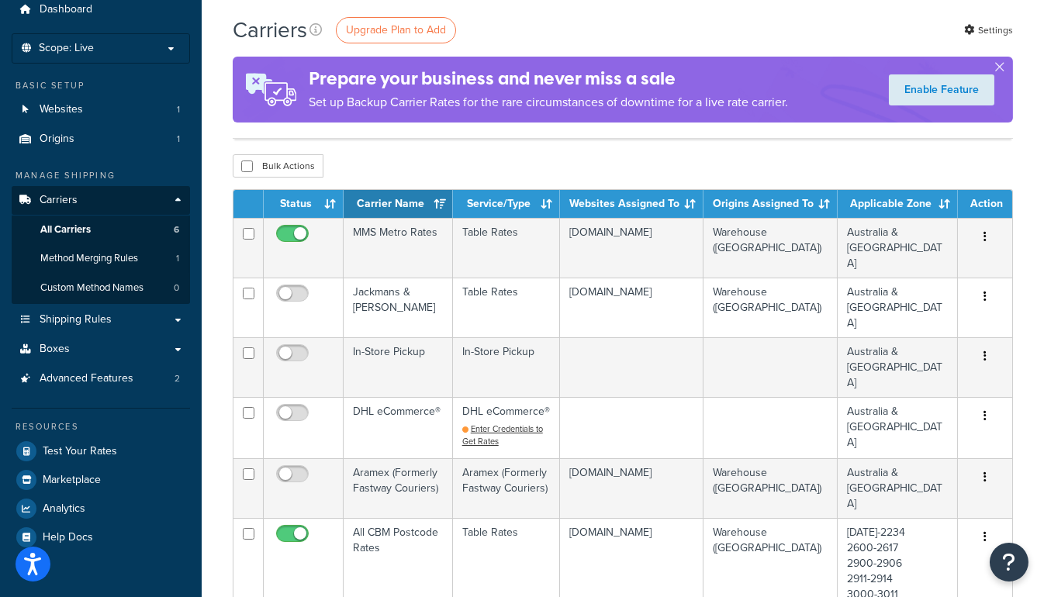
scroll to position [70, 0]
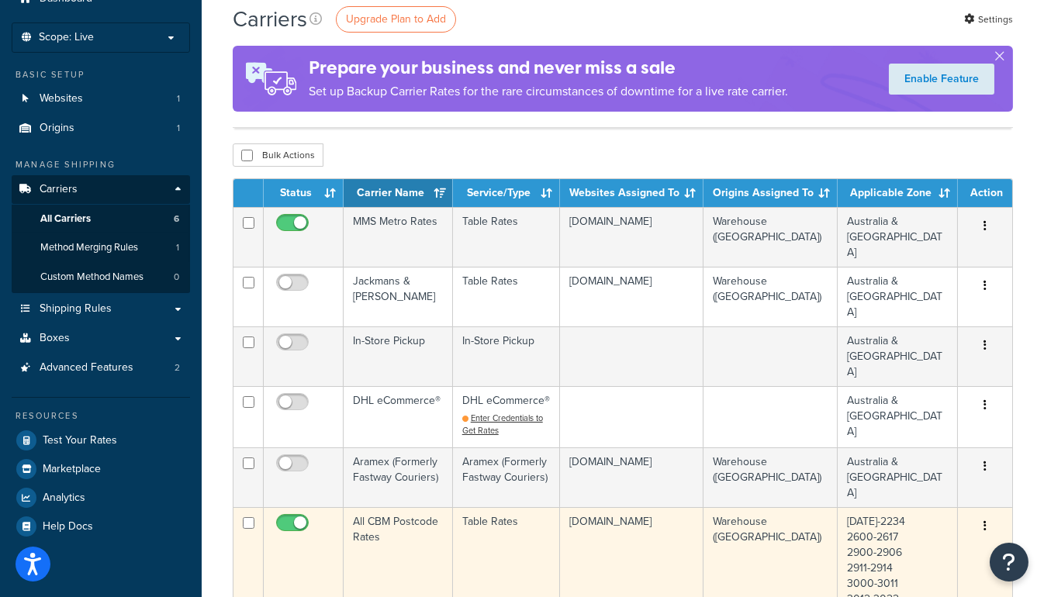
click at [397, 507] on td "All CBM Postcode Rates" at bounding box center [398, 599] width 109 height 184
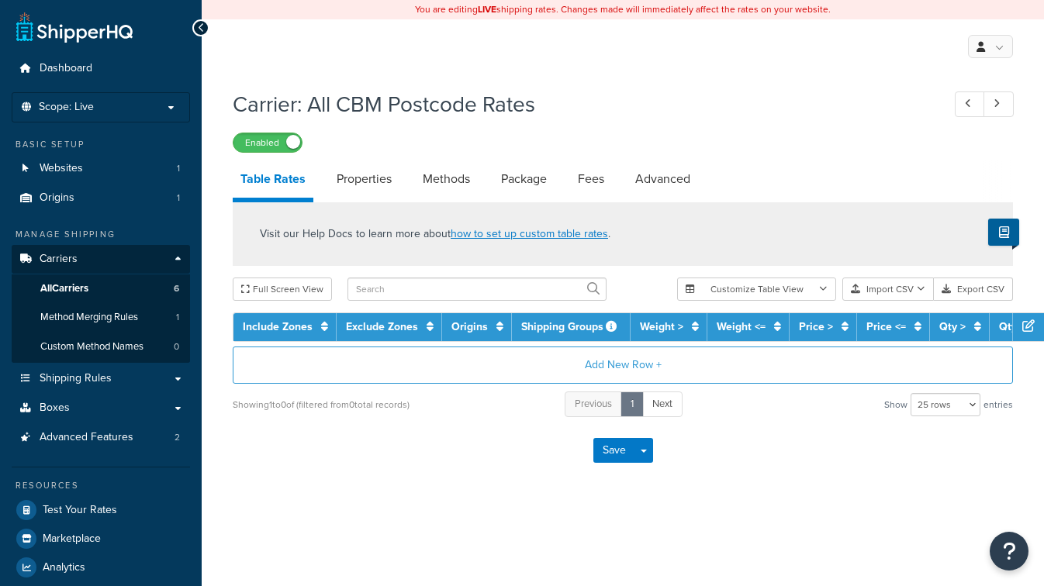
select select "25"
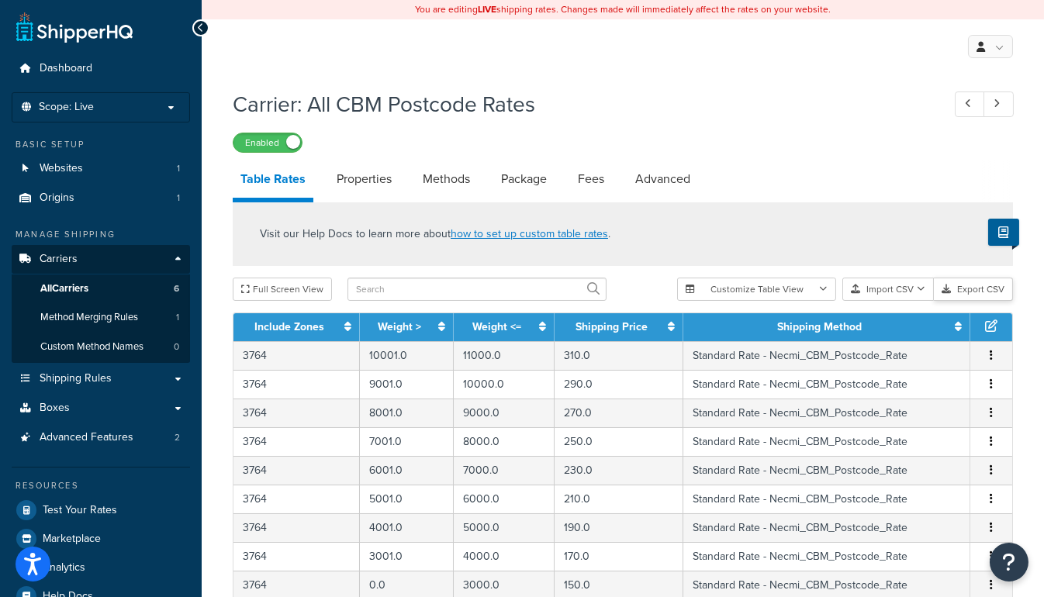
click at [979, 292] on button "Export CSV" at bounding box center [973, 289] width 79 height 23
click at [67, 254] on span "Carriers" at bounding box center [59, 259] width 38 height 13
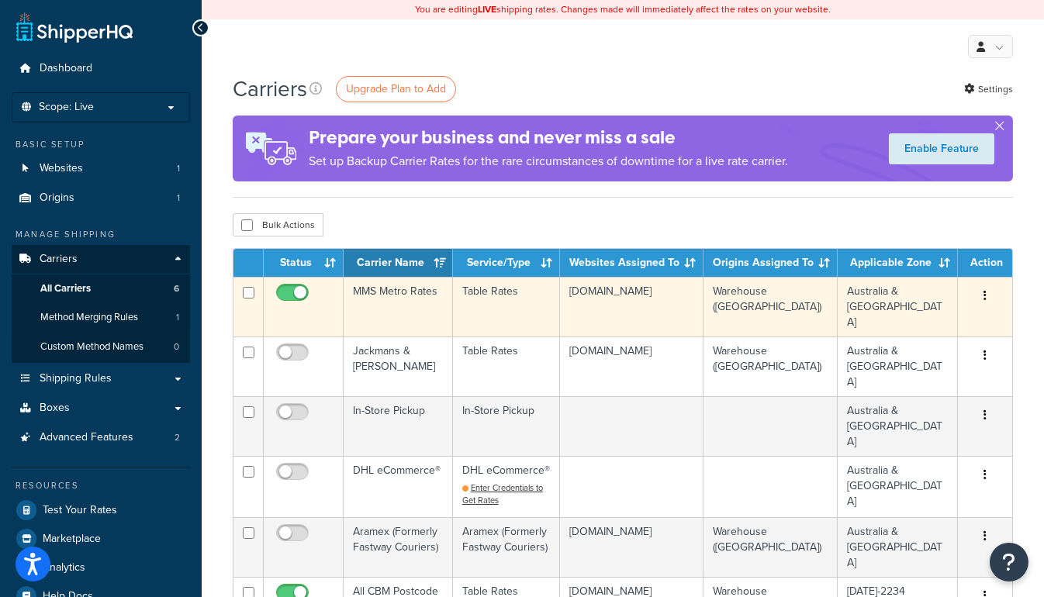
click at [368, 285] on td "MMS Metro Rates" at bounding box center [398, 307] width 109 height 60
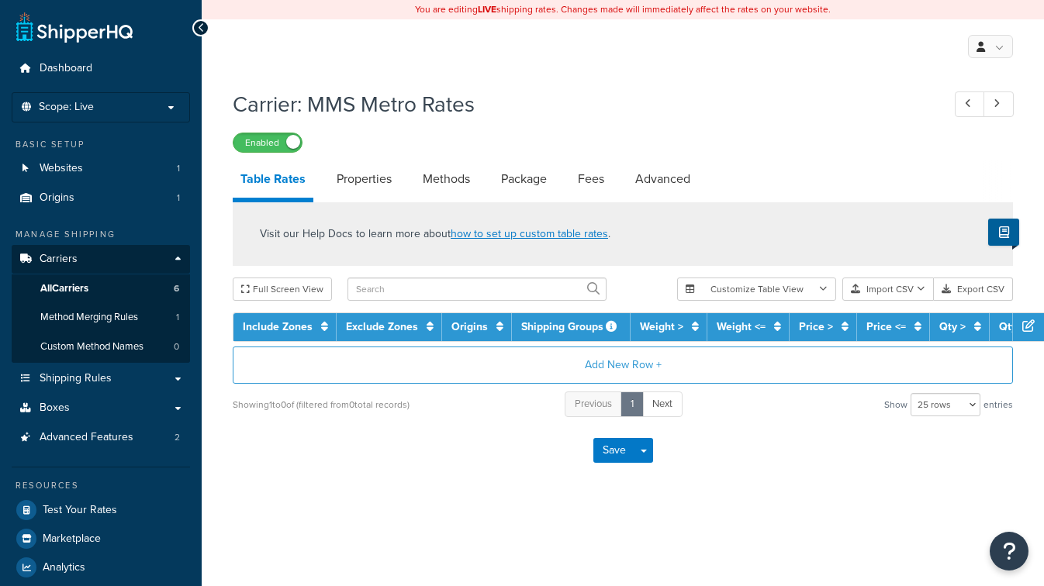
select select "25"
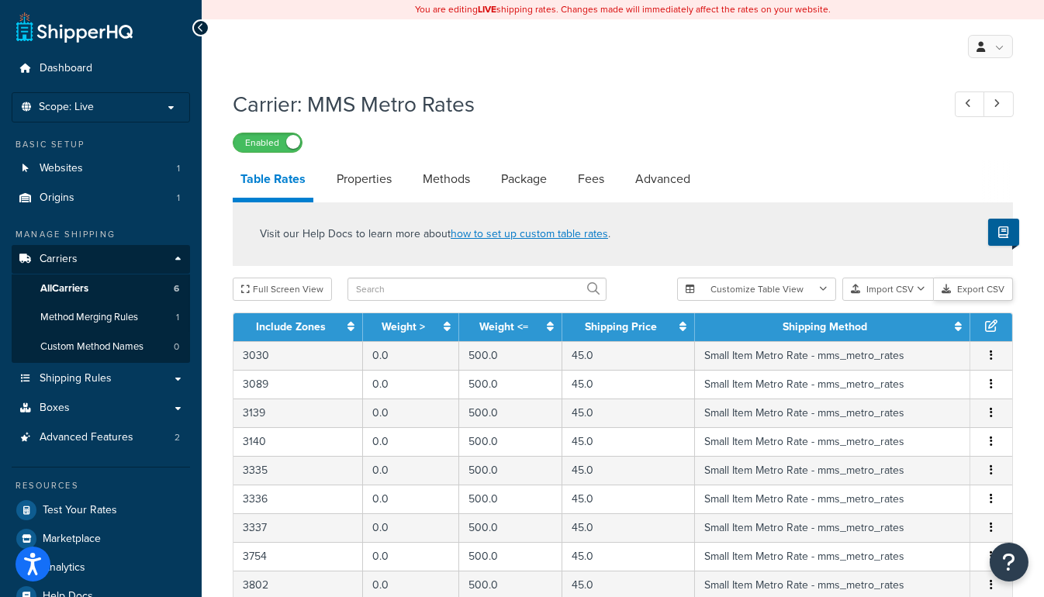
click at [953, 290] on button "Export CSV" at bounding box center [973, 289] width 79 height 23
click at [171, 377] on link "Shipping Rules" at bounding box center [101, 378] width 178 height 29
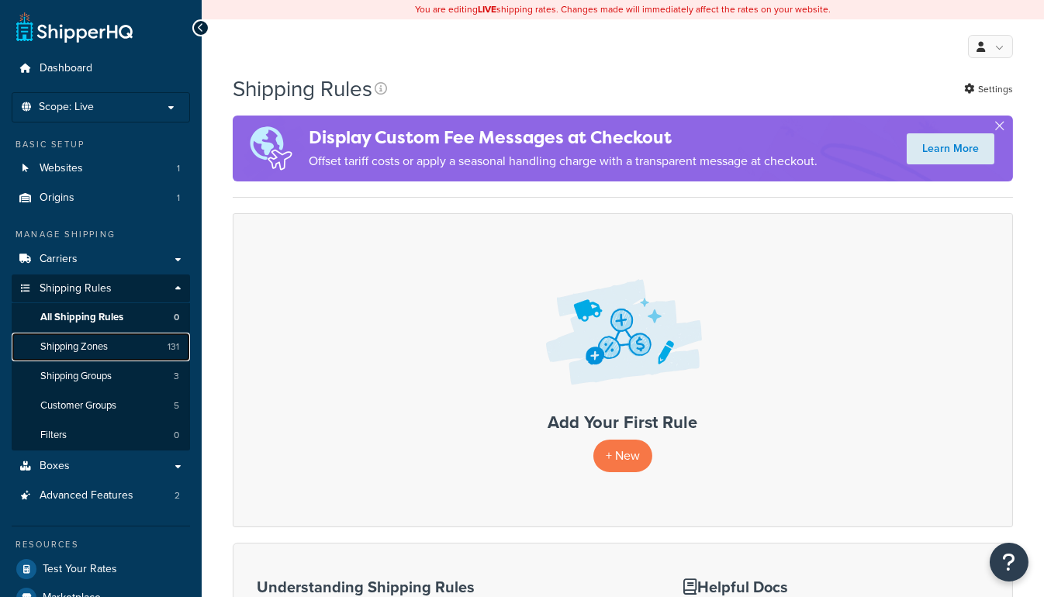
click at [74, 350] on span "Shipping Zones" at bounding box center [73, 346] width 67 height 13
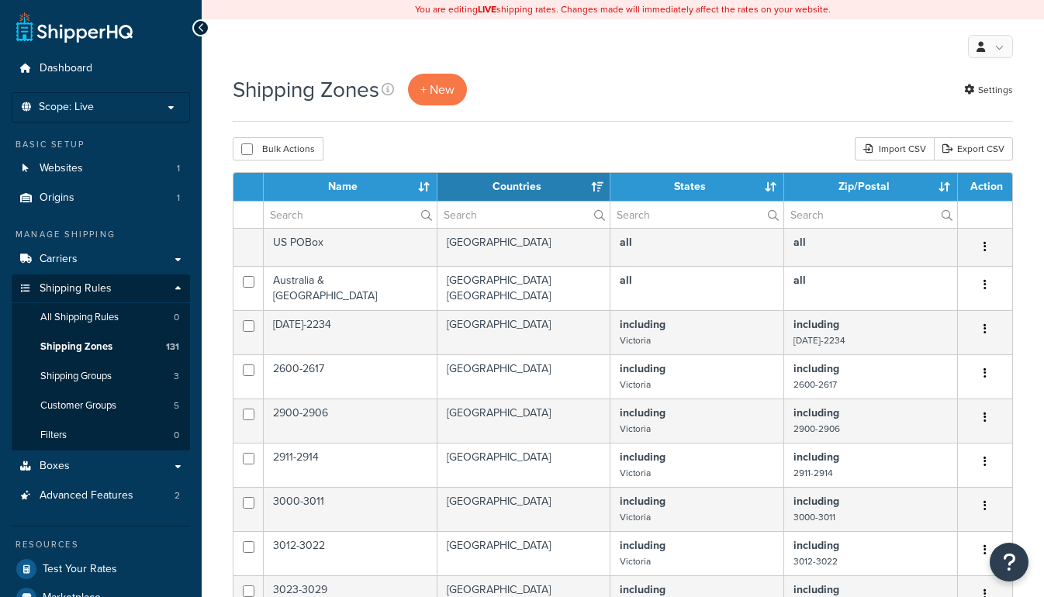
select select "15"
click at [247, 154] on input "checkbox" at bounding box center [247, 149] width 12 height 12
checkbox input "true"
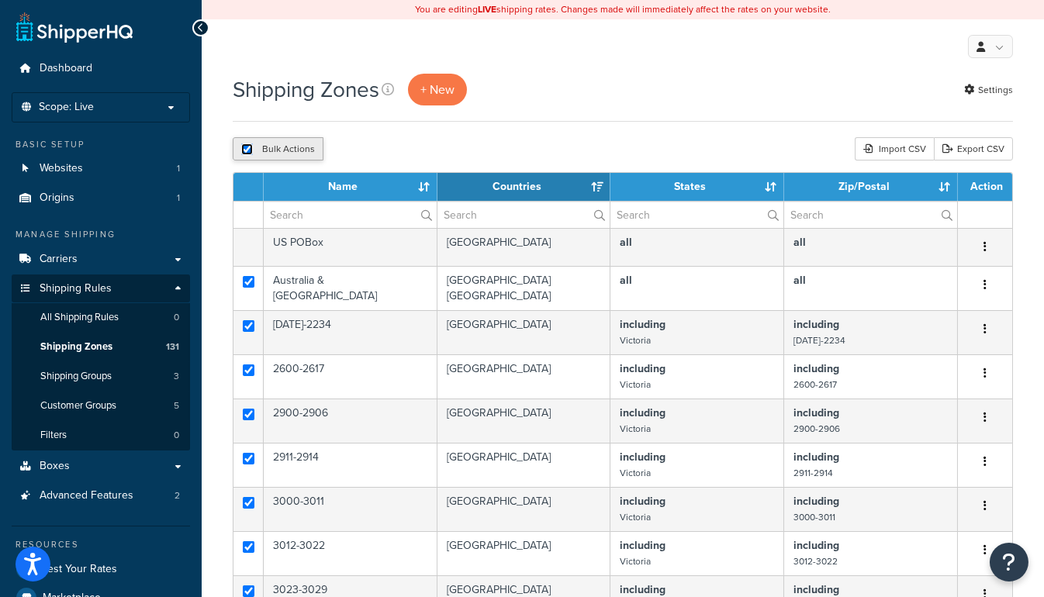
checkbox input "true"
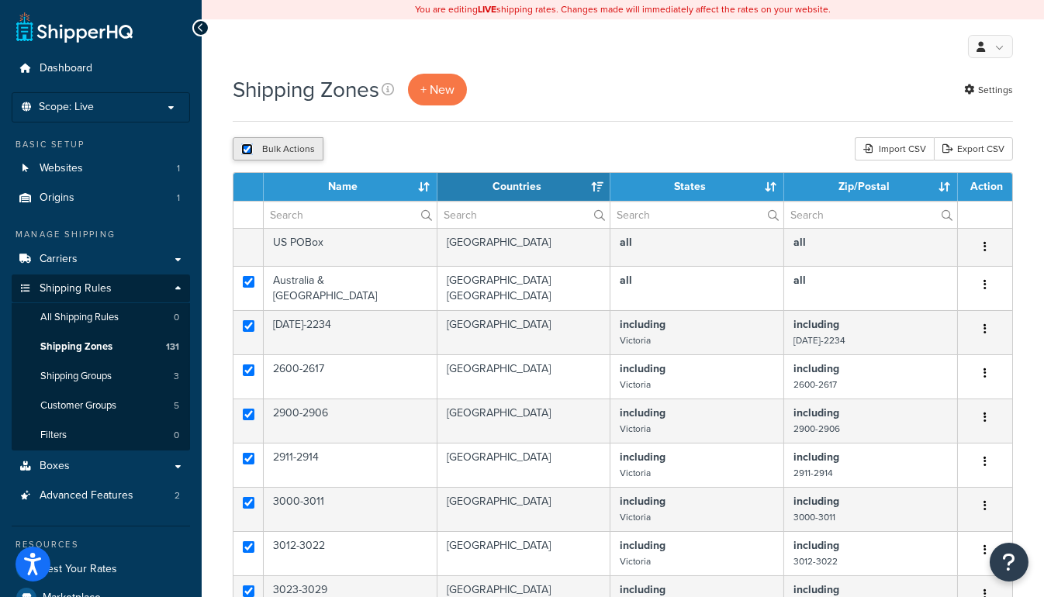
checkbox input "true"
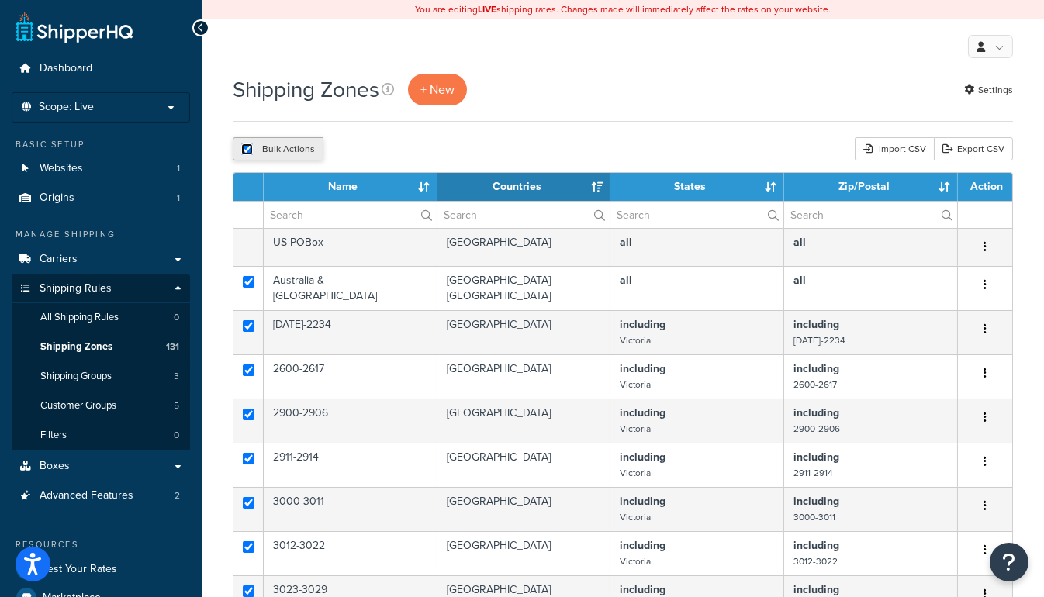
checkbox input "true"
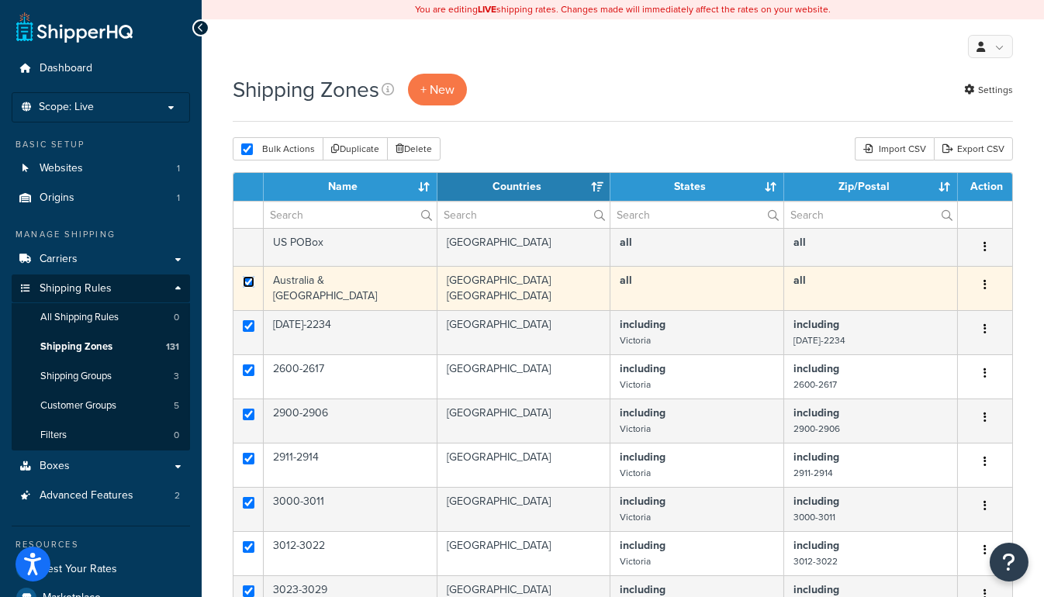
click at [253, 282] on input "checkbox" at bounding box center [249, 282] width 12 height 12
checkbox input "false"
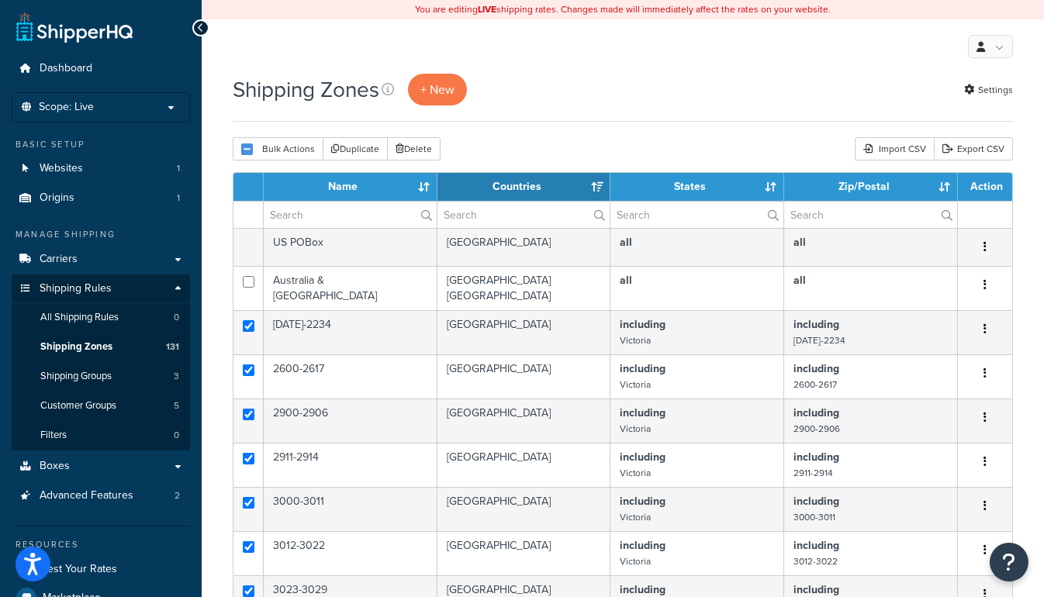
click at [625, 114] on div "Shipping Zones + New Settings" at bounding box center [623, 98] width 780 height 48
click at [725, 114] on div "Shipping Zones + New Settings" at bounding box center [623, 98] width 780 height 48
click at [182, 257] on link "Carriers" at bounding box center [101, 259] width 178 height 29
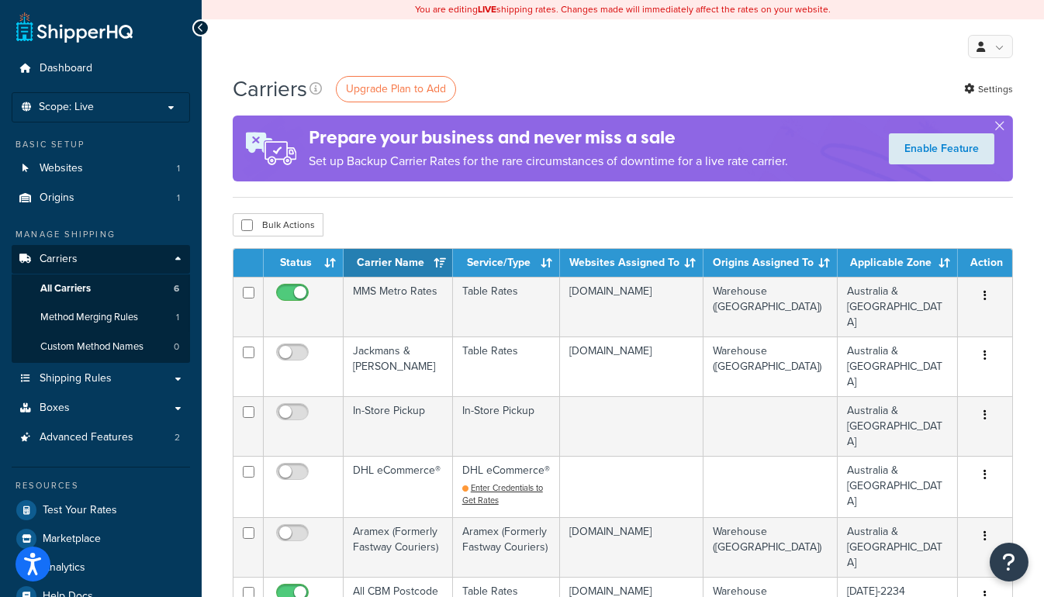
click at [214, 257] on div "Carriers Upgrade Plan to Add Settings Prepare your business and never miss a sa…" at bounding box center [623, 601] width 842 height 1055
click at [178, 264] on link "Carriers" at bounding box center [101, 259] width 178 height 29
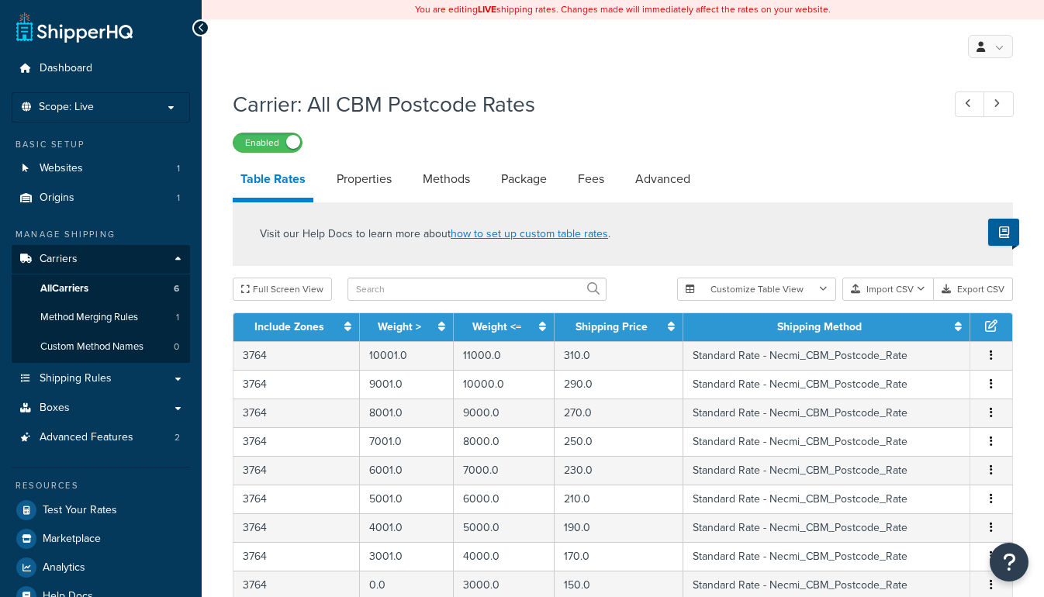
select select "25"
click at [962, 294] on button "Export CSV" at bounding box center [973, 289] width 79 height 23
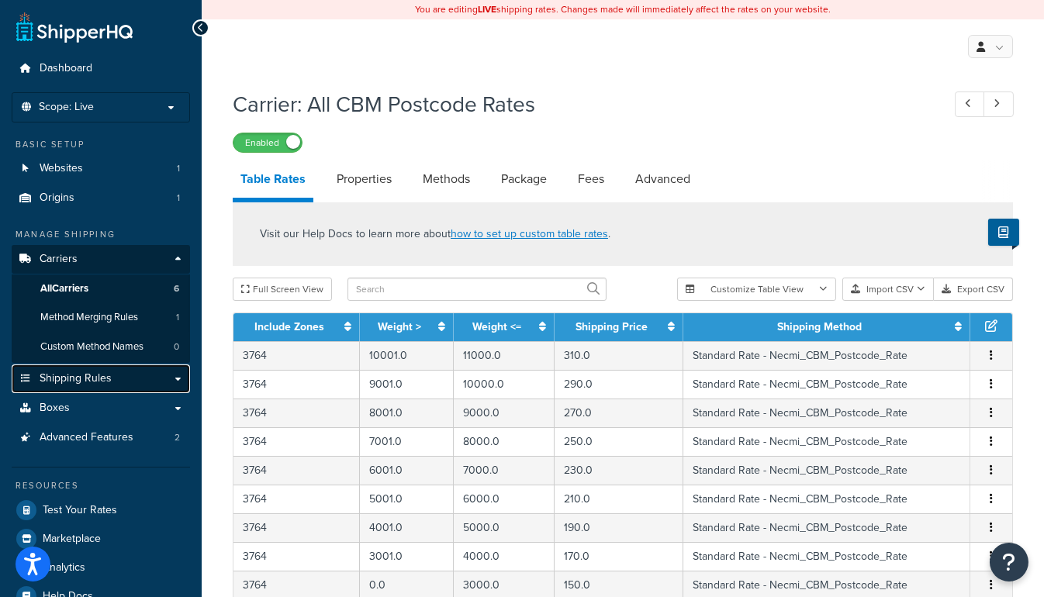
click at [87, 372] on span "Shipping Rules" at bounding box center [76, 378] width 72 height 13
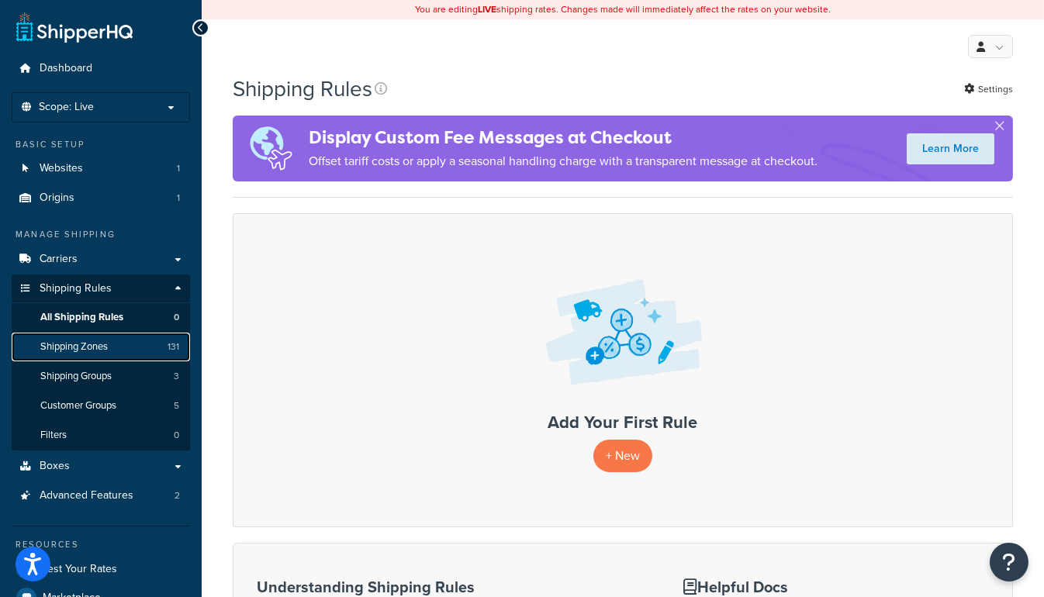
click at [87, 346] on span "Shipping Zones" at bounding box center [73, 346] width 67 height 13
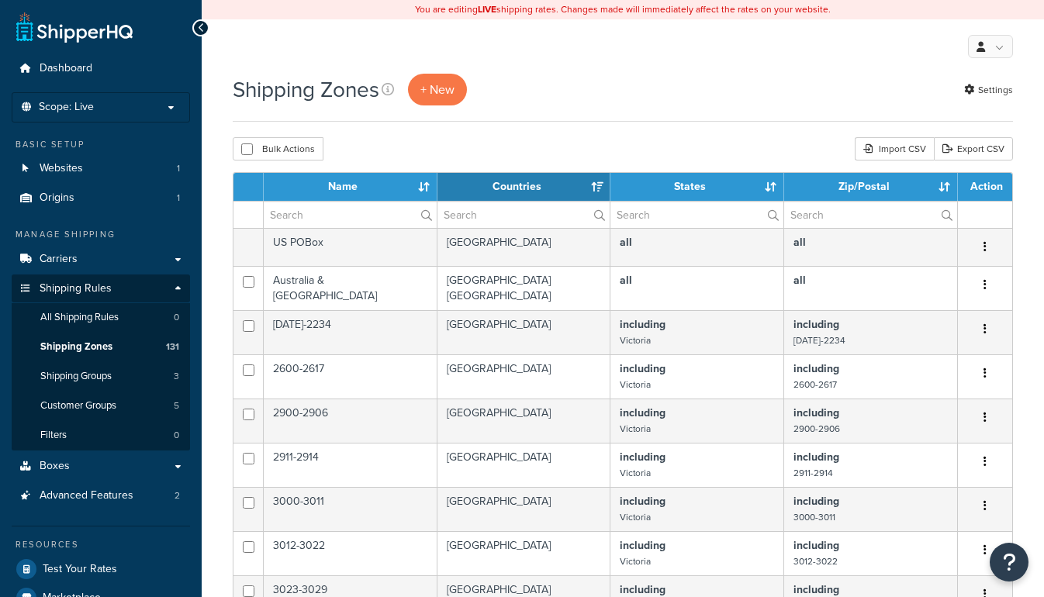
select select "15"
click at [250, 146] on input "checkbox" at bounding box center [247, 149] width 12 height 12
checkbox input "true"
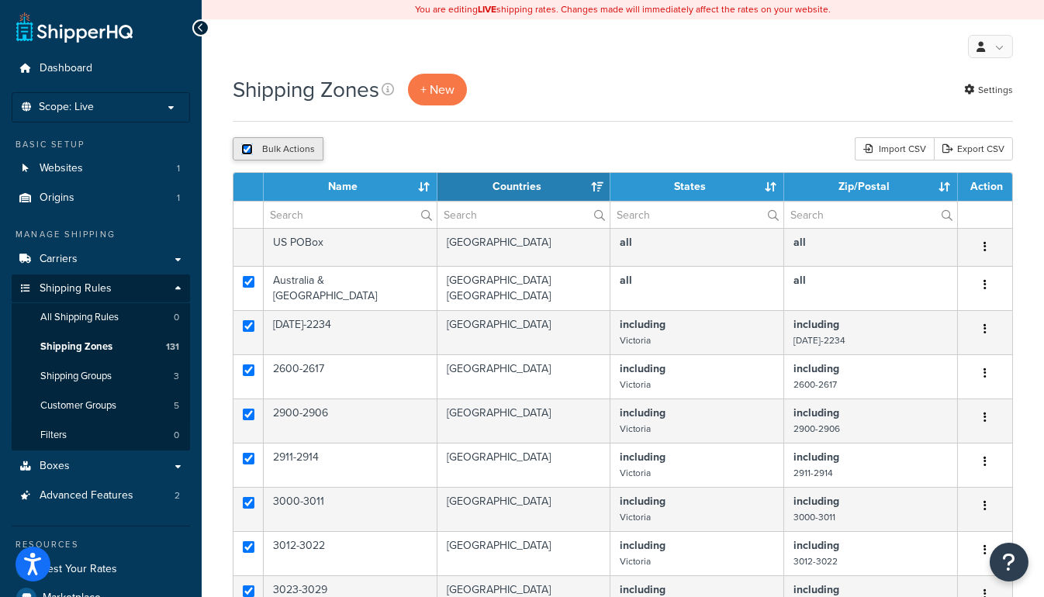
checkbox input "true"
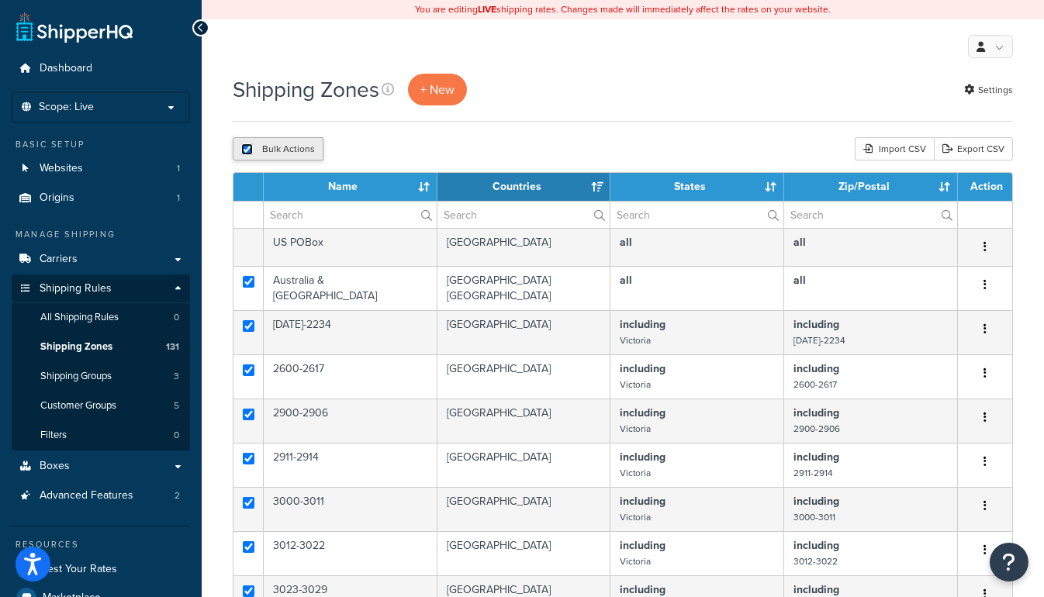
checkbox input "true"
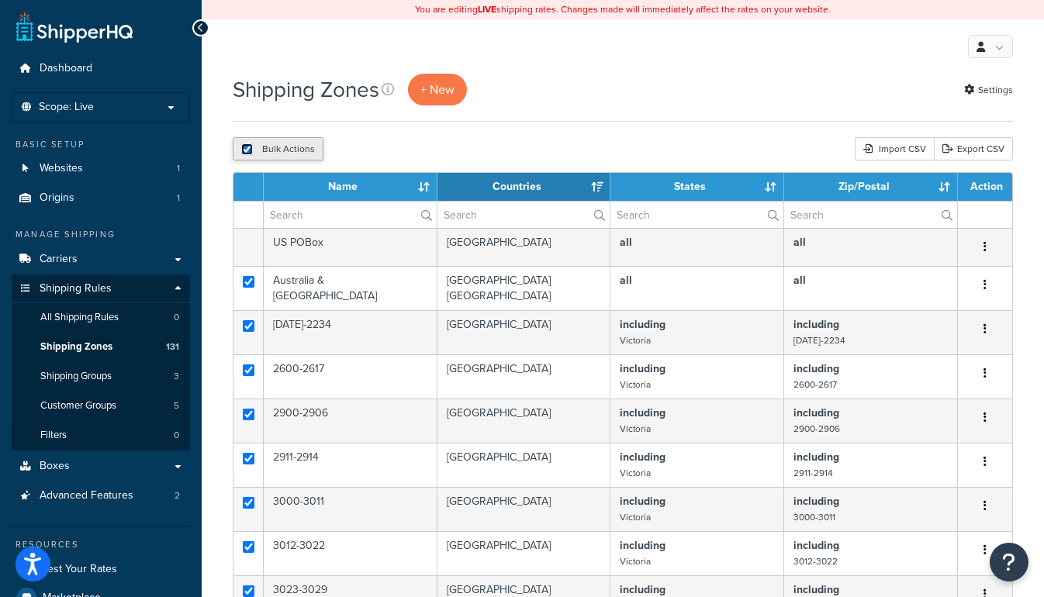
checkbox input "true"
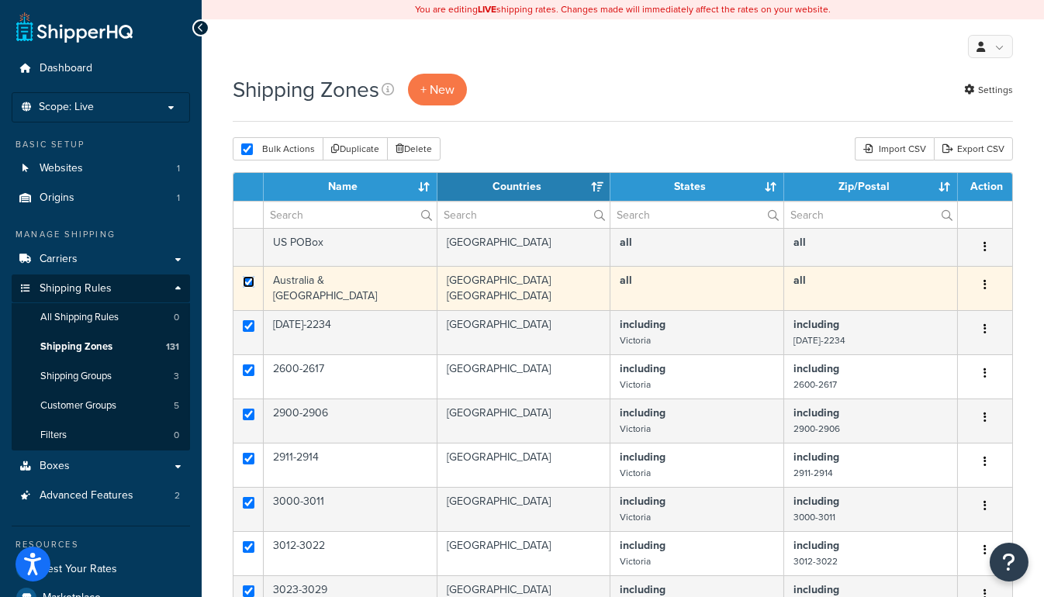
click at [250, 280] on input "checkbox" at bounding box center [249, 282] width 12 height 12
checkbox input "false"
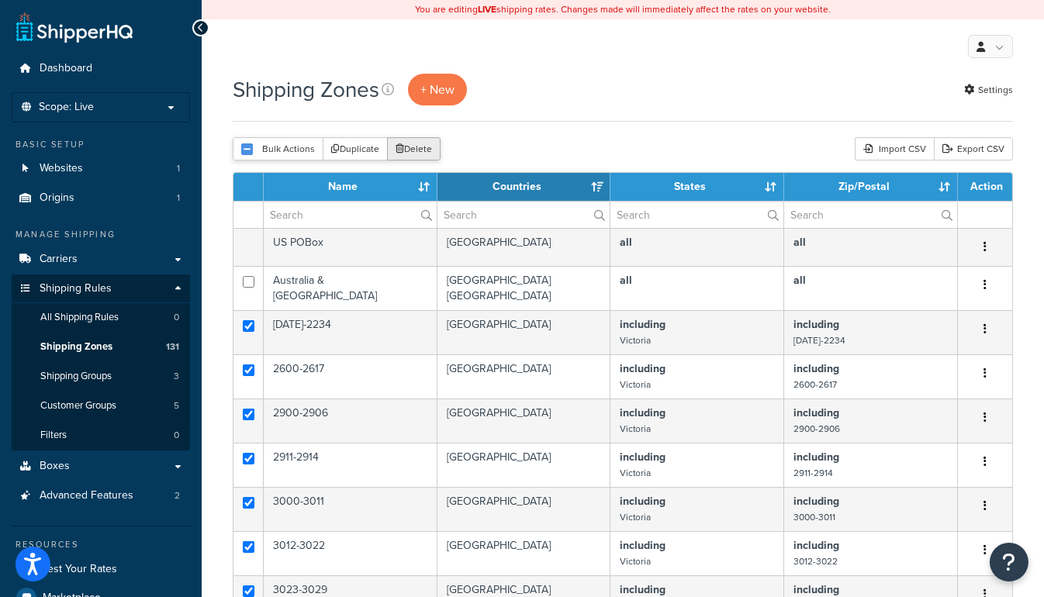
click at [406, 149] on button "Delete" at bounding box center [414, 148] width 54 height 23
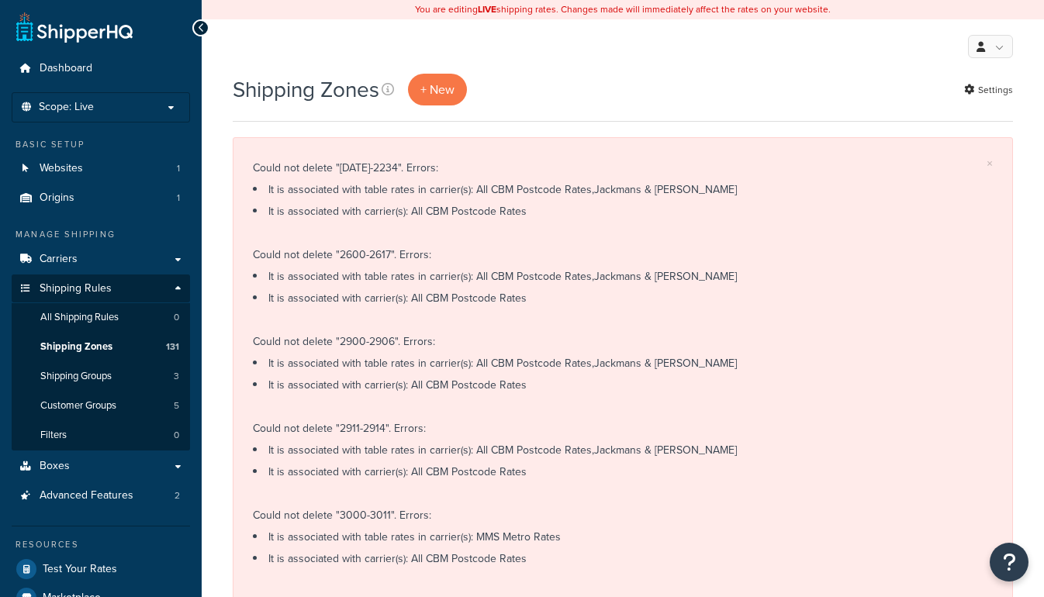
select select "15"
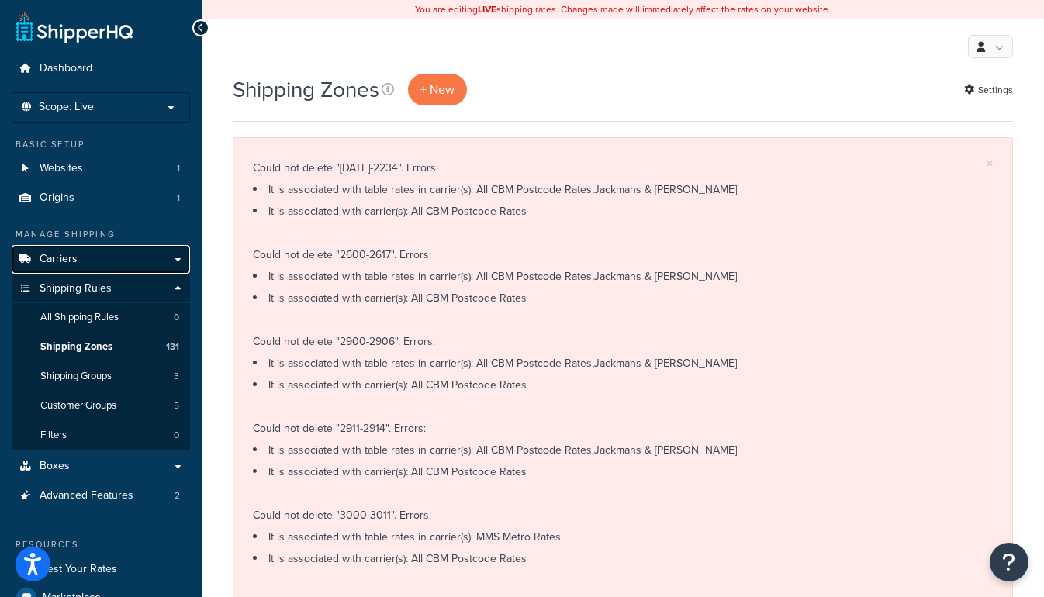
click at [64, 253] on span "Carriers" at bounding box center [59, 259] width 38 height 13
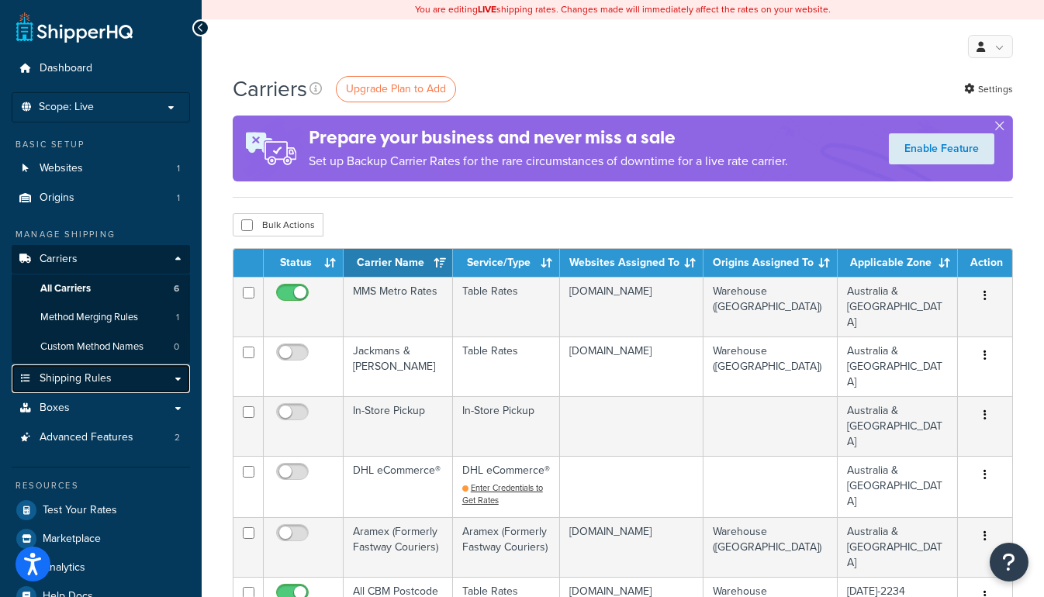
click at [102, 378] on span "Shipping Rules" at bounding box center [76, 378] width 72 height 13
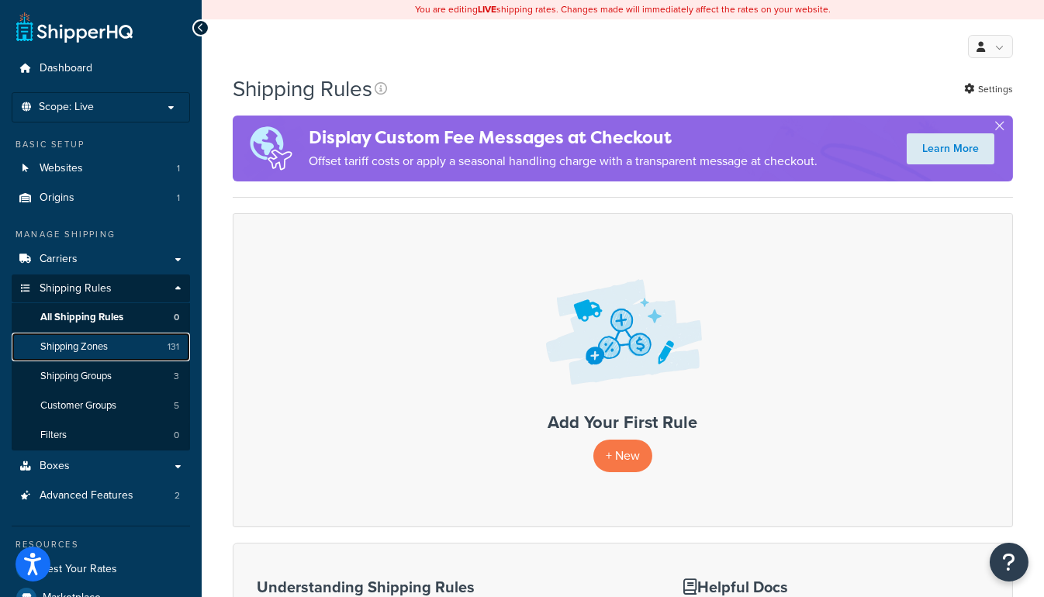
click at [102, 346] on span "Shipping Zones" at bounding box center [73, 346] width 67 height 13
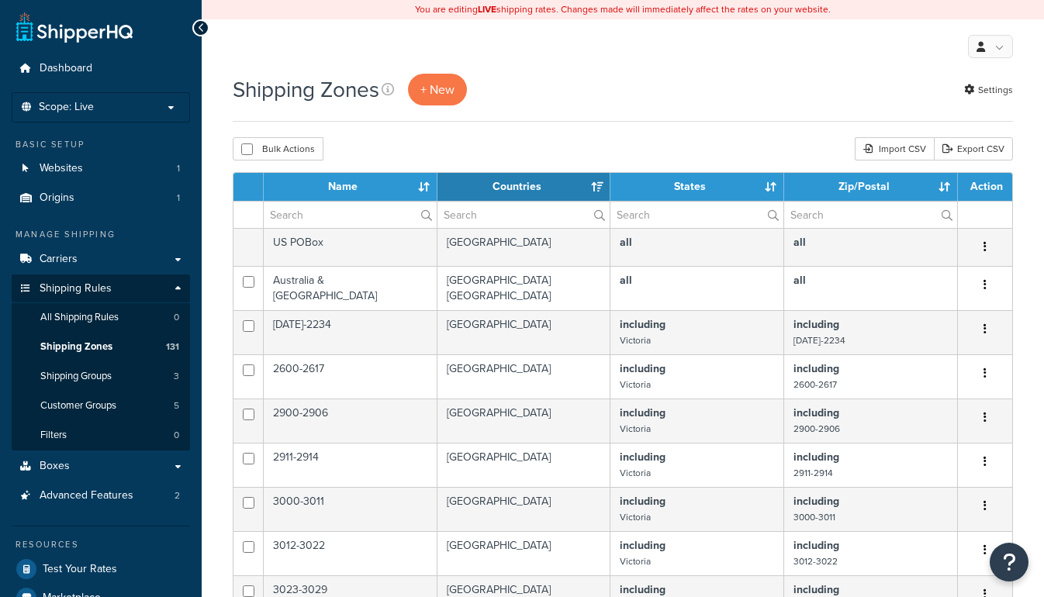
select select "15"
click at [885, 145] on div "Import CSV" at bounding box center [894, 148] width 79 height 23
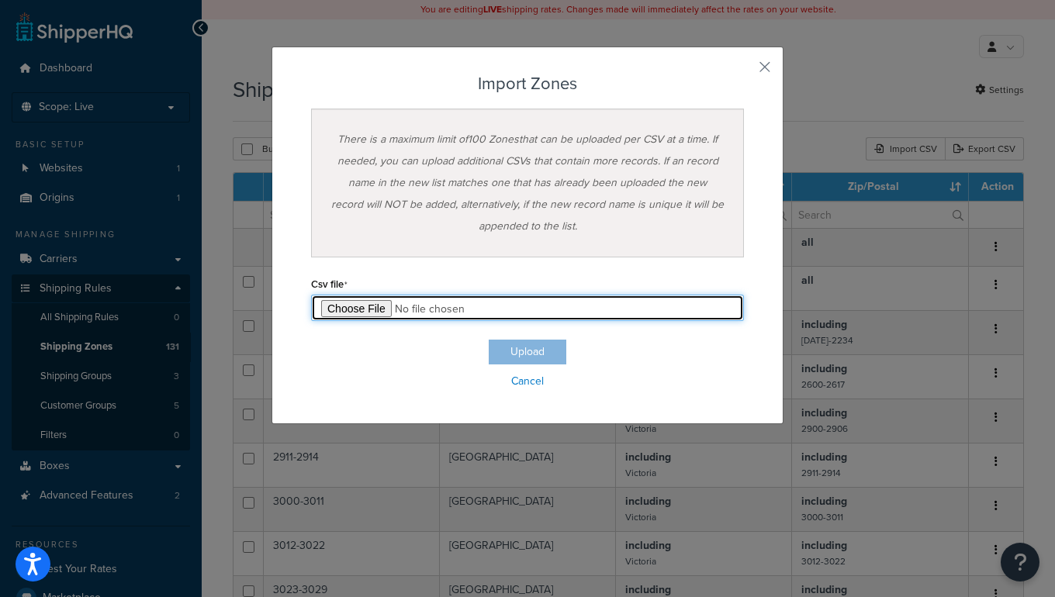
click at [351, 306] on input "file" at bounding box center [527, 308] width 433 height 26
type input "C:\fakepath\AllUp.csv"
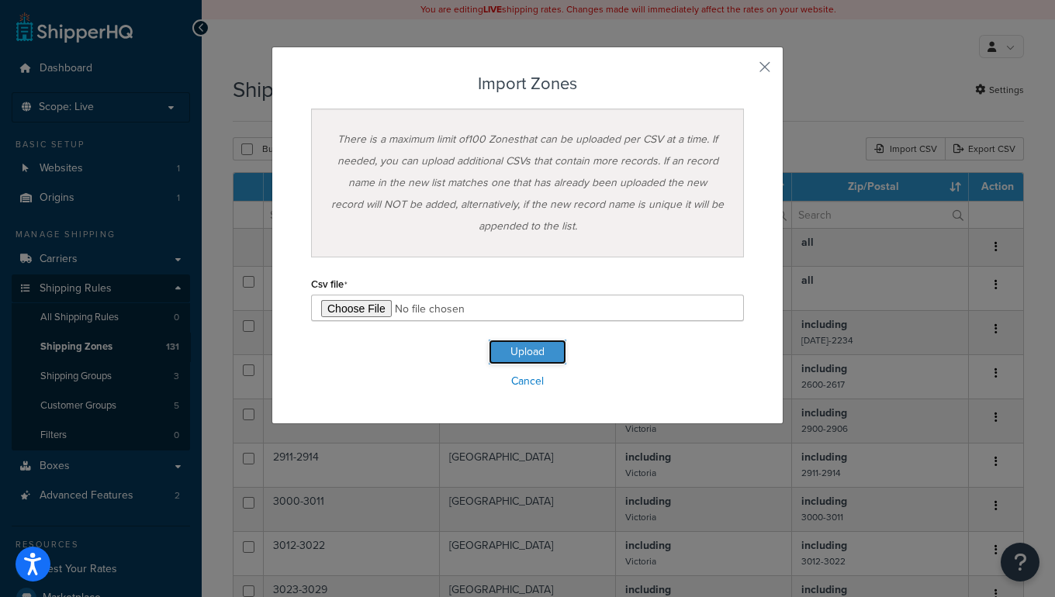
click at [537, 354] on button "Upload" at bounding box center [528, 352] width 78 height 25
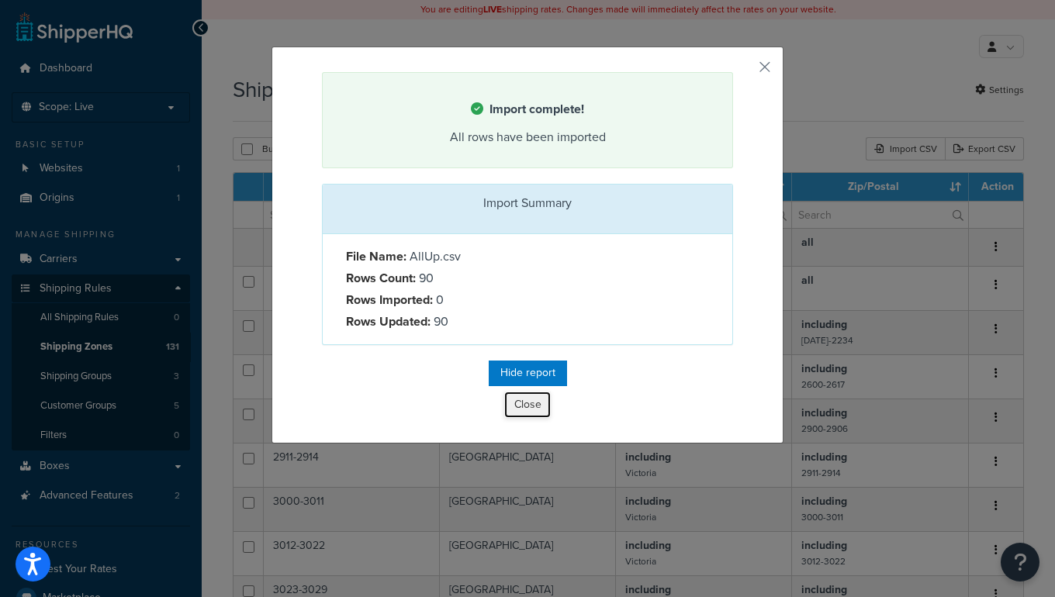
click at [513, 406] on button "Close" at bounding box center [527, 405] width 47 height 26
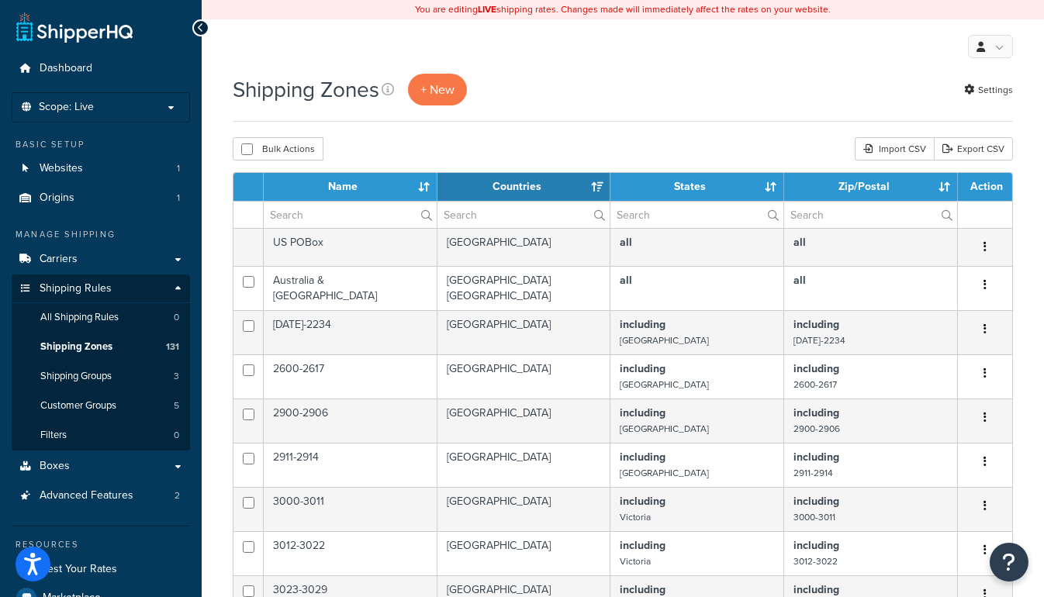
click at [315, 191] on th "Name" at bounding box center [351, 187] width 174 height 28
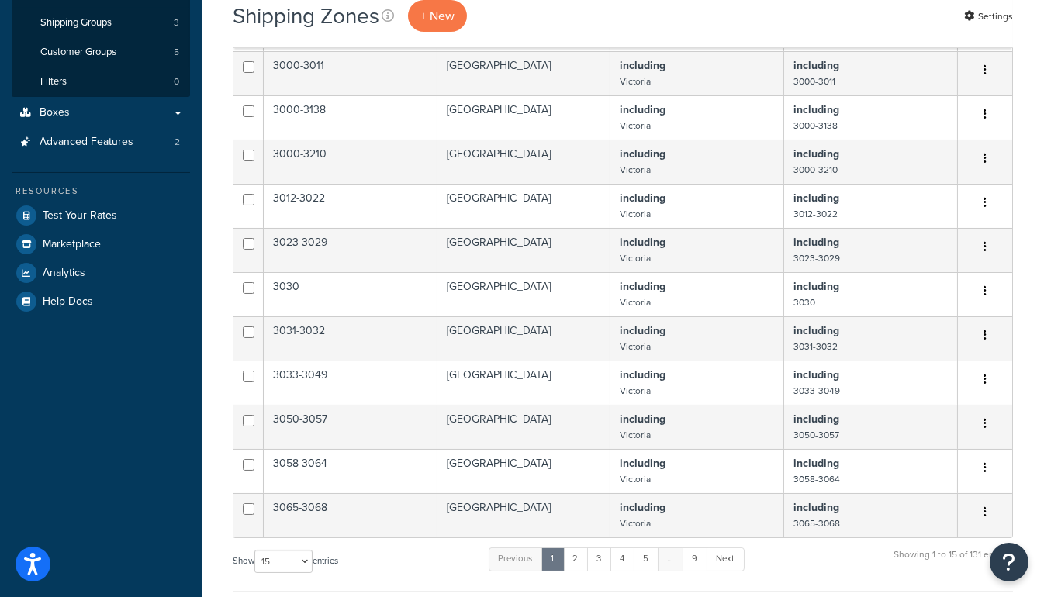
scroll to position [564, 0]
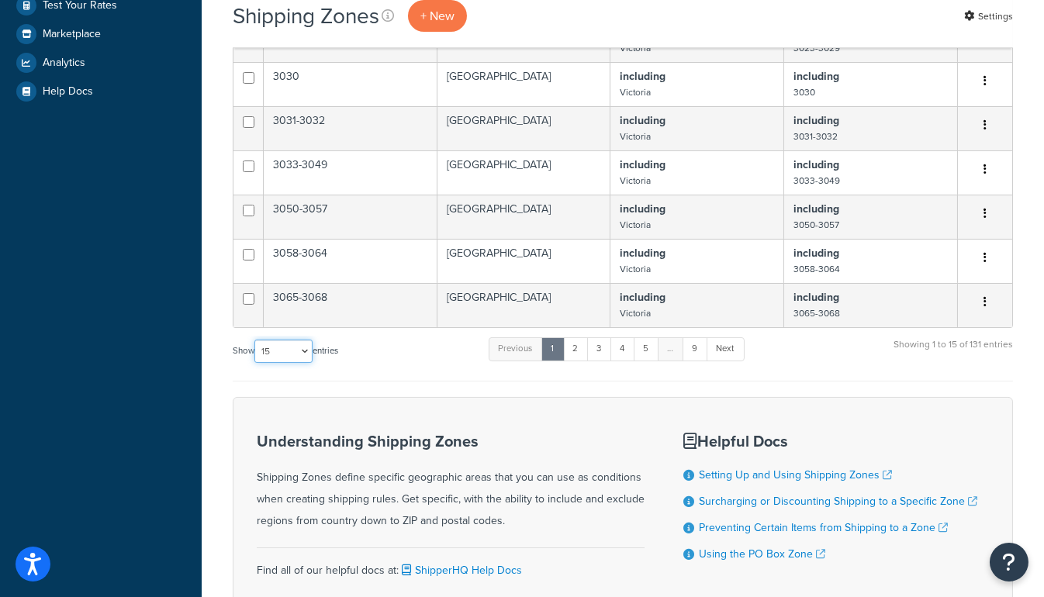
click at [305, 351] on select "10 15 25 50 100" at bounding box center [283, 351] width 58 height 23
select select "100"
click at [256, 363] on select "10 15 25 50 100" at bounding box center [283, 351] width 58 height 23
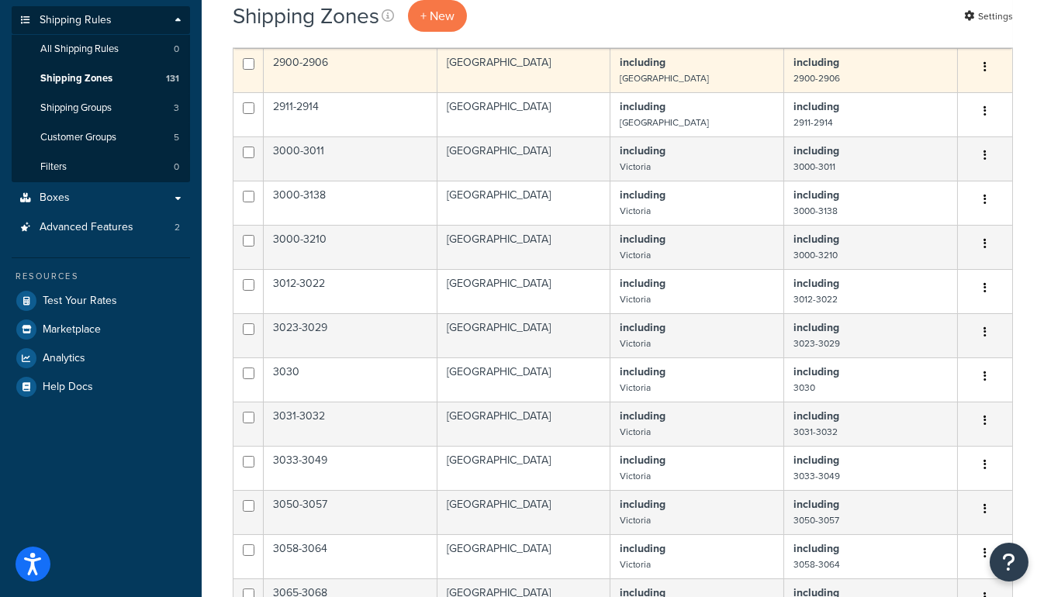
scroll to position [281, 0]
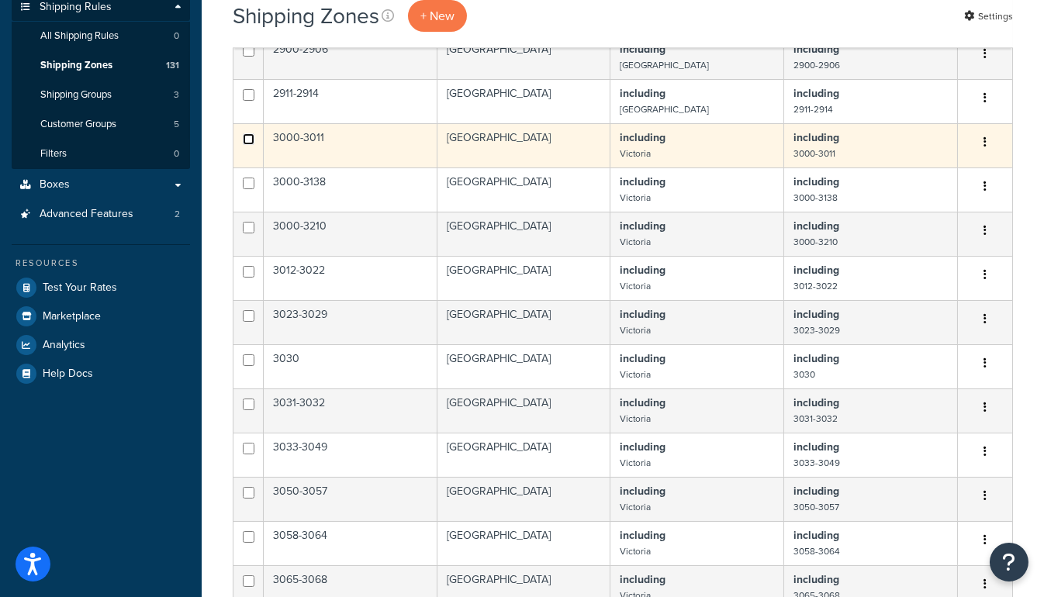
click at [248, 139] on input "checkbox" at bounding box center [249, 139] width 12 height 12
click at [246, 139] on input "checkbox" at bounding box center [249, 139] width 12 height 12
checkbox input "false"
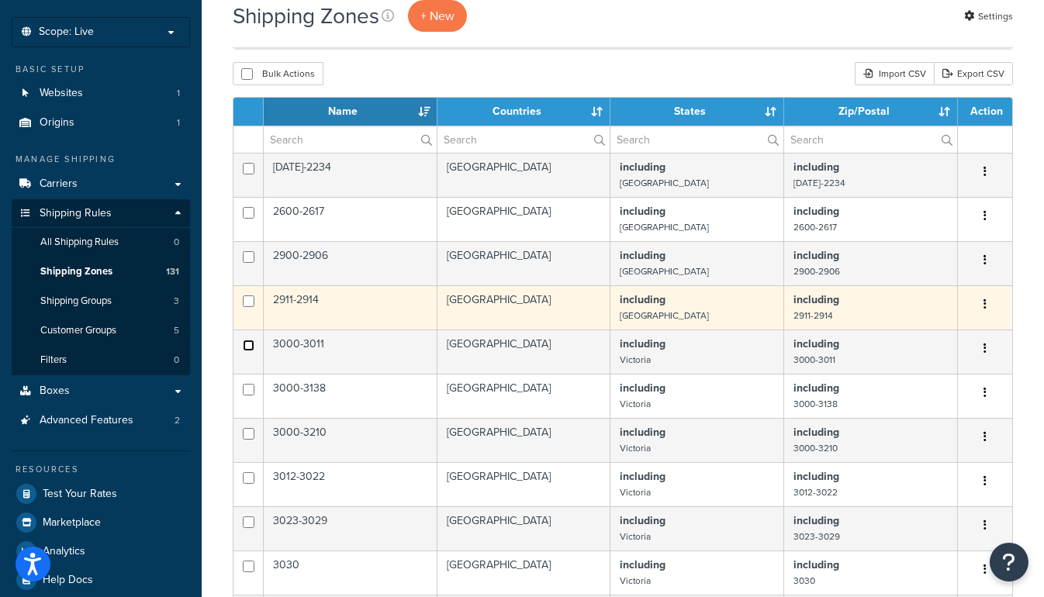
scroll to position [70, 0]
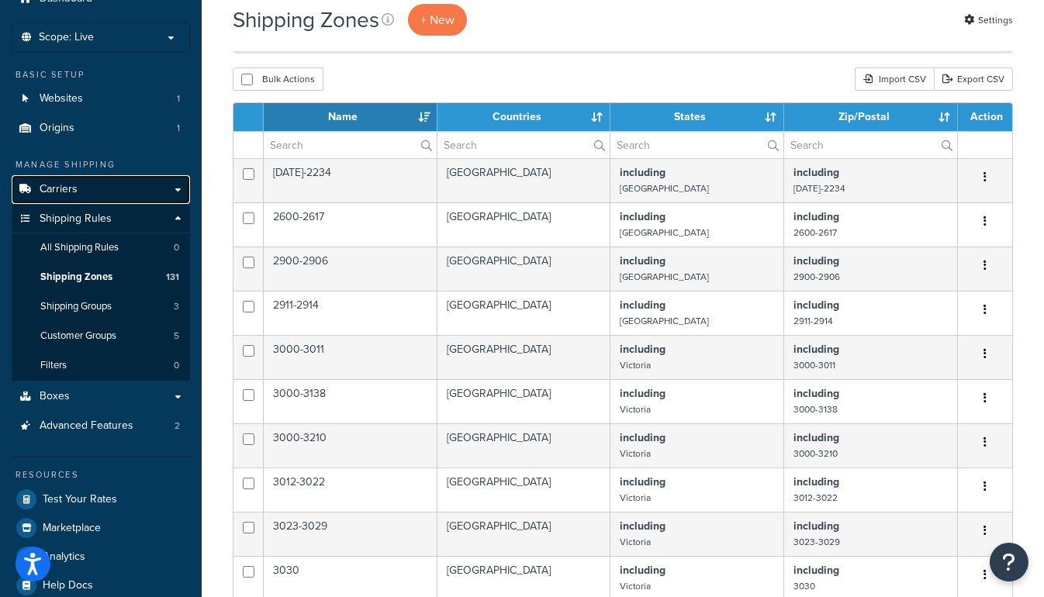
click at [71, 192] on span "Carriers" at bounding box center [59, 189] width 38 height 13
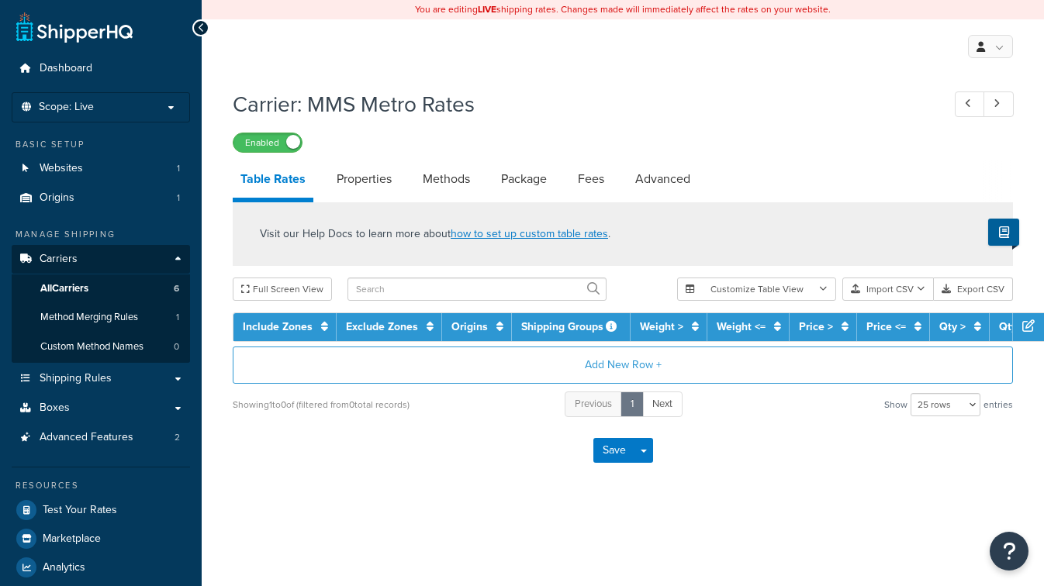
select select "25"
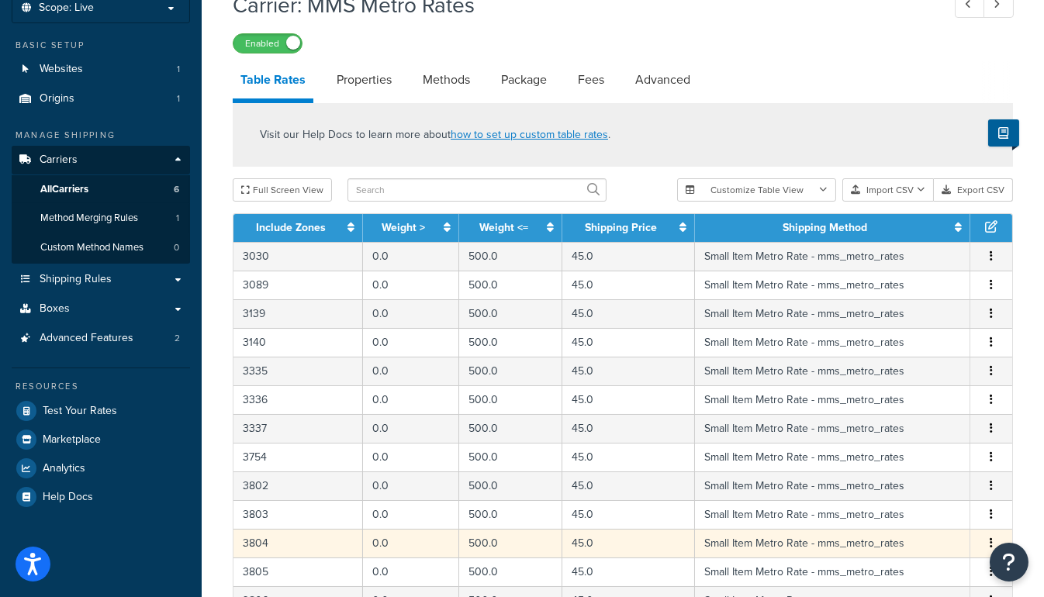
scroll to position [70, 0]
